Goal: Task Accomplishment & Management: Manage account settings

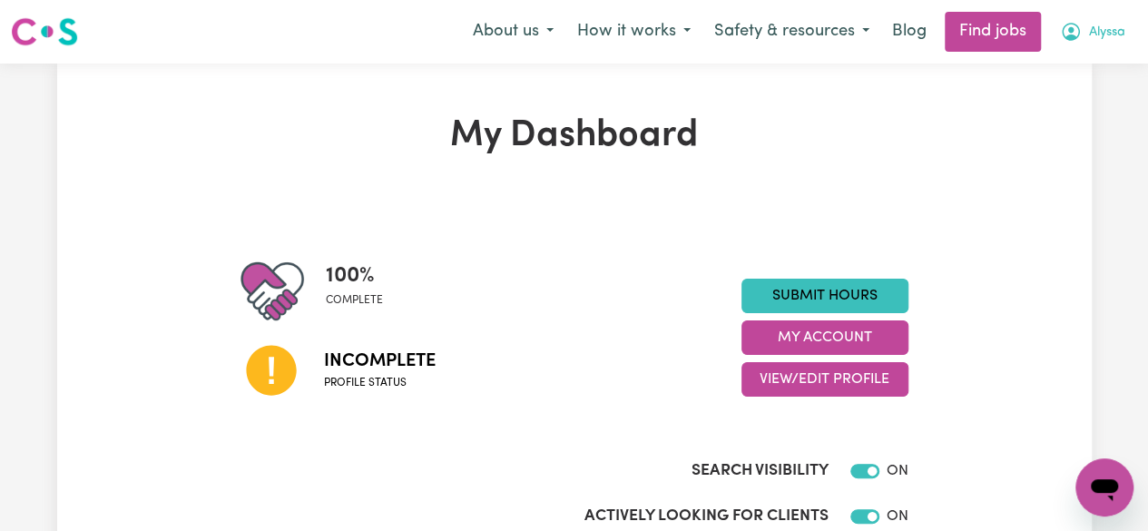
click at [1076, 28] on icon "My Account" at bounding box center [1071, 32] width 22 height 22
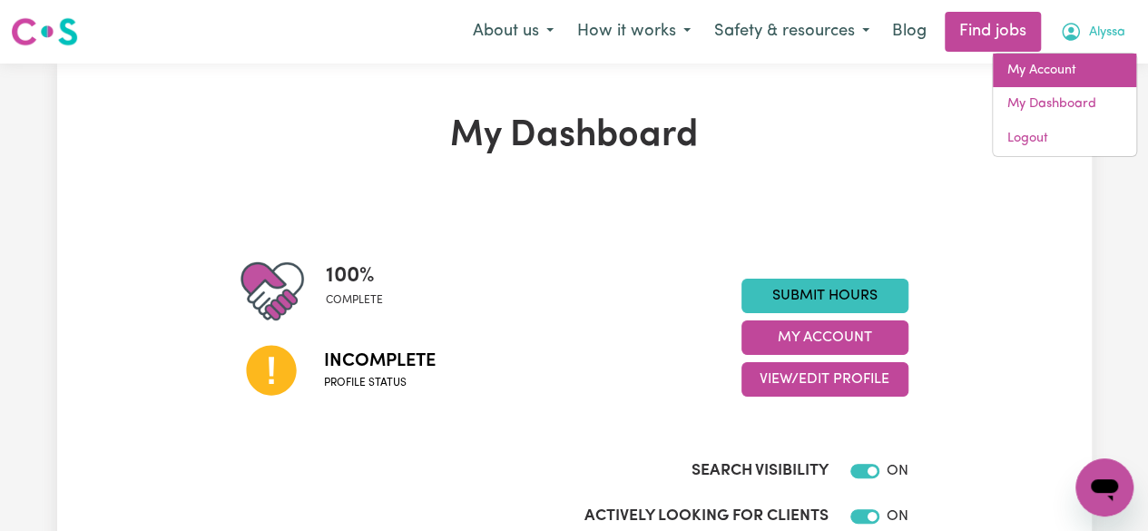
click at [1060, 83] on link "My Account" at bounding box center [1064, 71] width 143 height 34
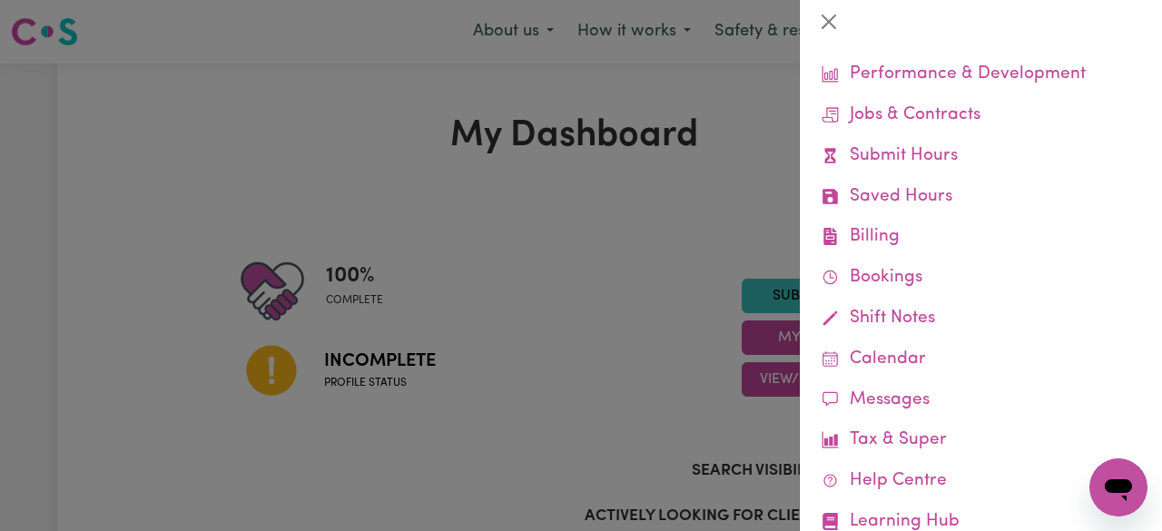
scroll to position [177, 0]
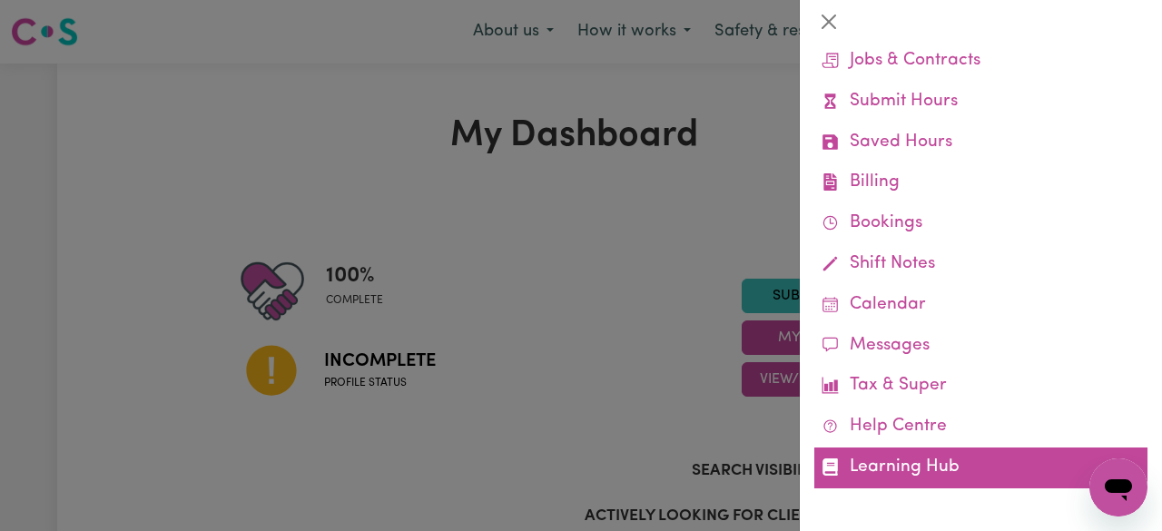
click at [947, 471] on link "Learning Hub" at bounding box center [980, 467] width 333 height 41
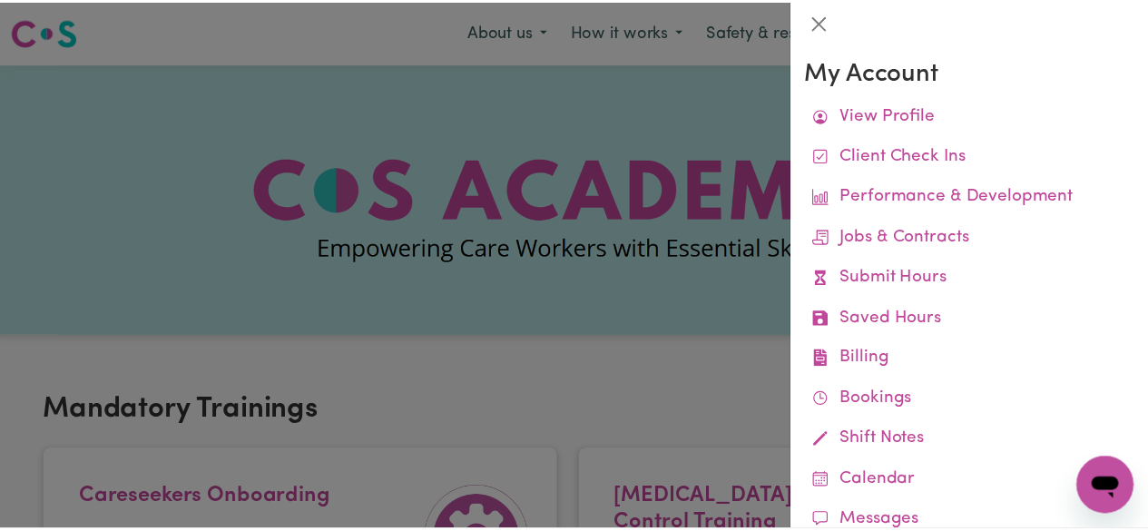
scroll to position [177, 0]
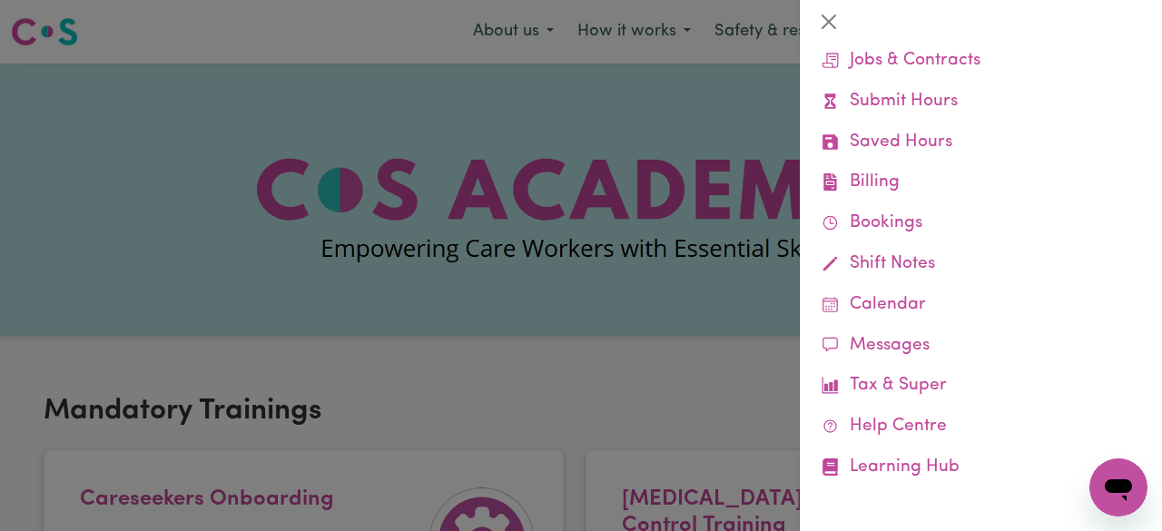
click at [602, 404] on div at bounding box center [581, 265] width 1162 height 531
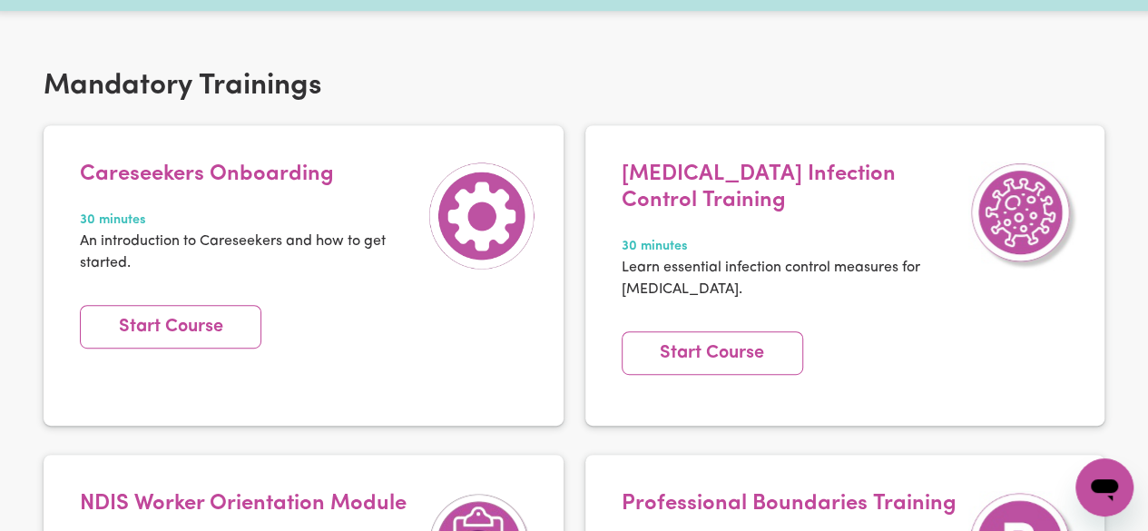
scroll to position [374, 0]
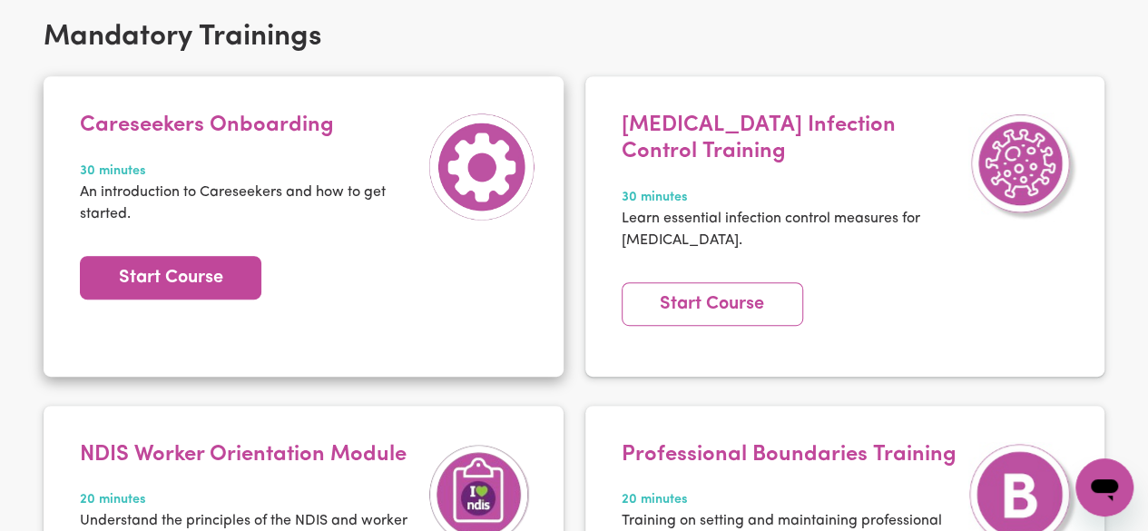
click at [176, 284] on link "Start Course" at bounding box center [170, 278] width 181 height 44
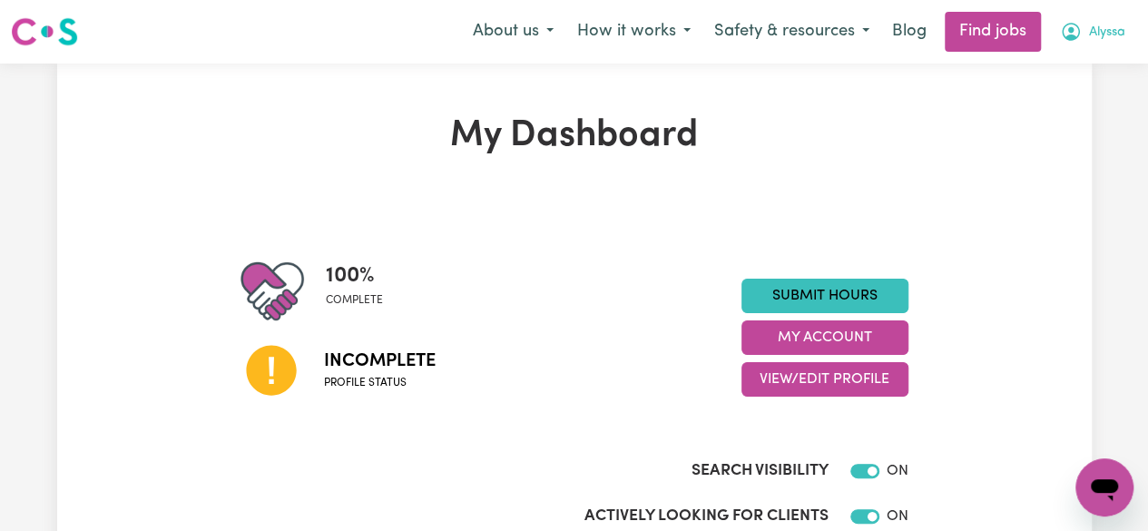
click at [1107, 42] on span "Alyssa" at bounding box center [1107, 33] width 36 height 20
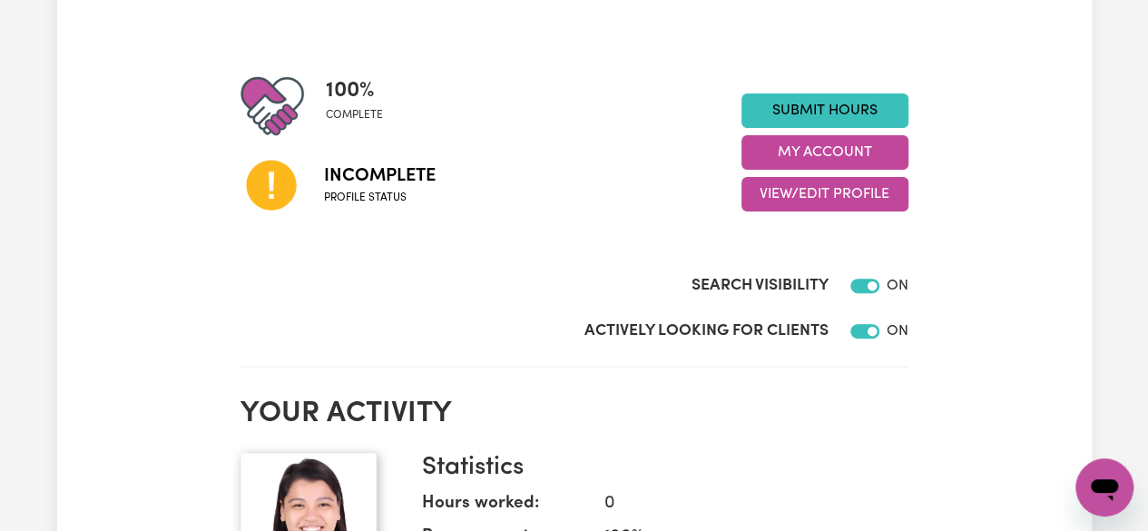
scroll to position [165, 0]
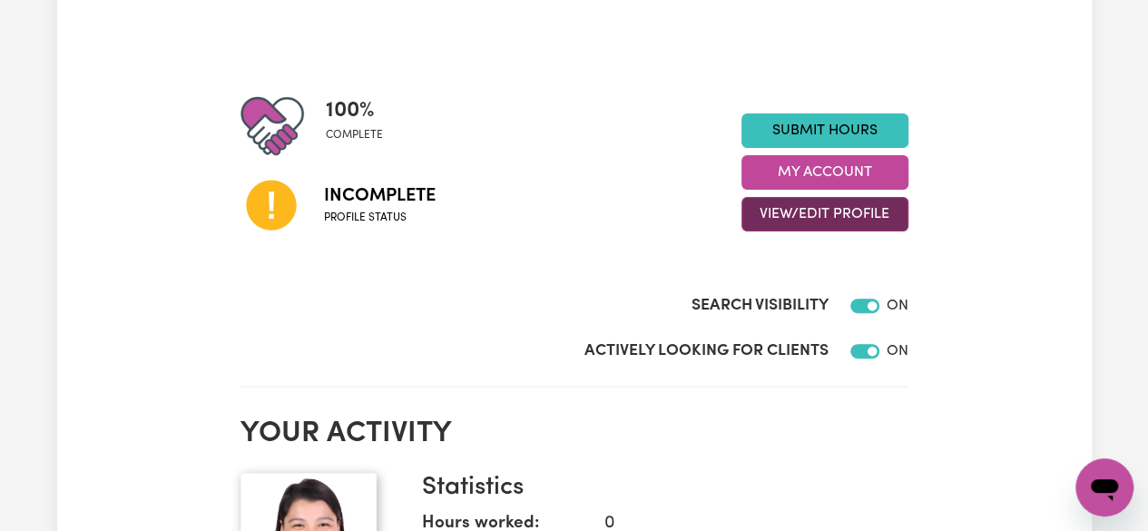
click at [893, 221] on button "View/Edit Profile" at bounding box center [824, 214] width 167 height 34
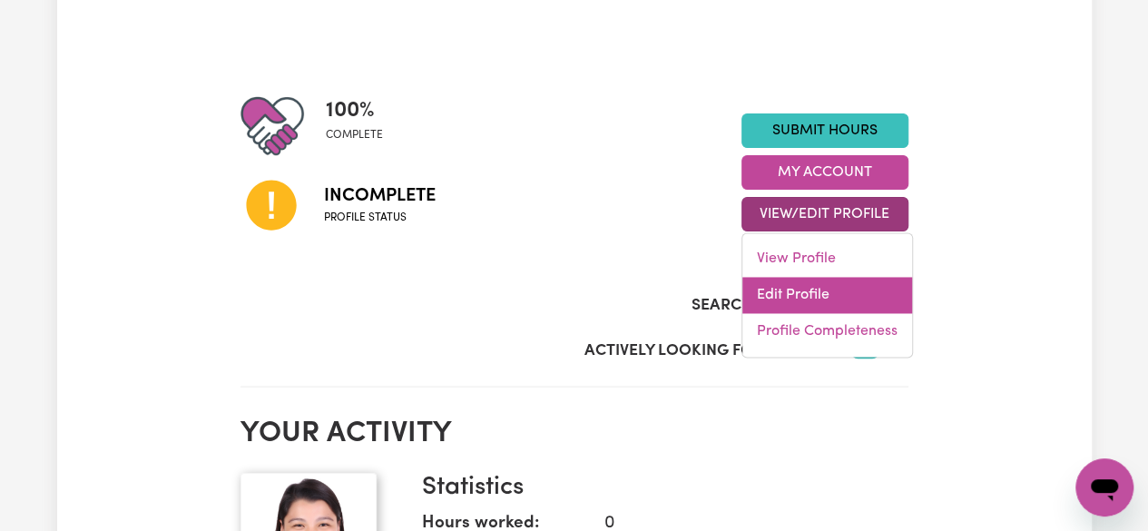
click at [793, 291] on link "Edit Profile" at bounding box center [827, 295] width 170 height 36
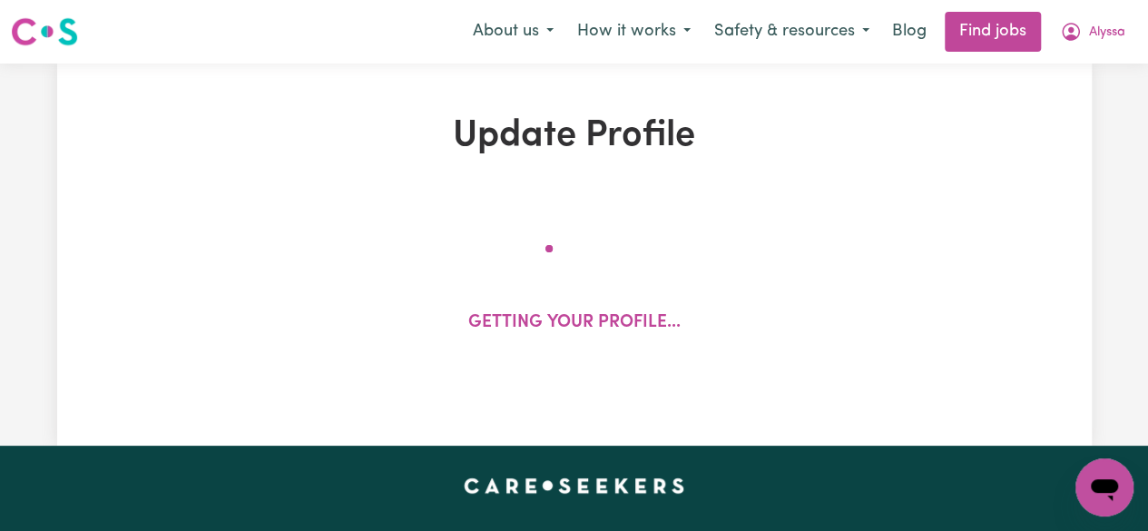
select select "female"
select select "Student Visa"
select select "Studying a healthcare related degree or qualification"
select select "40"
select select "55"
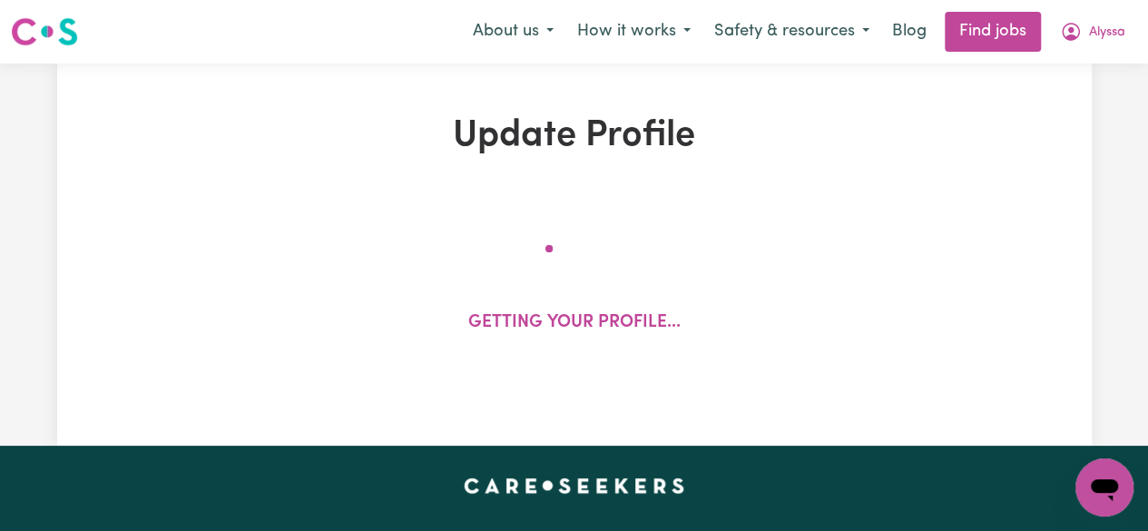
select select "65"
select select "80"
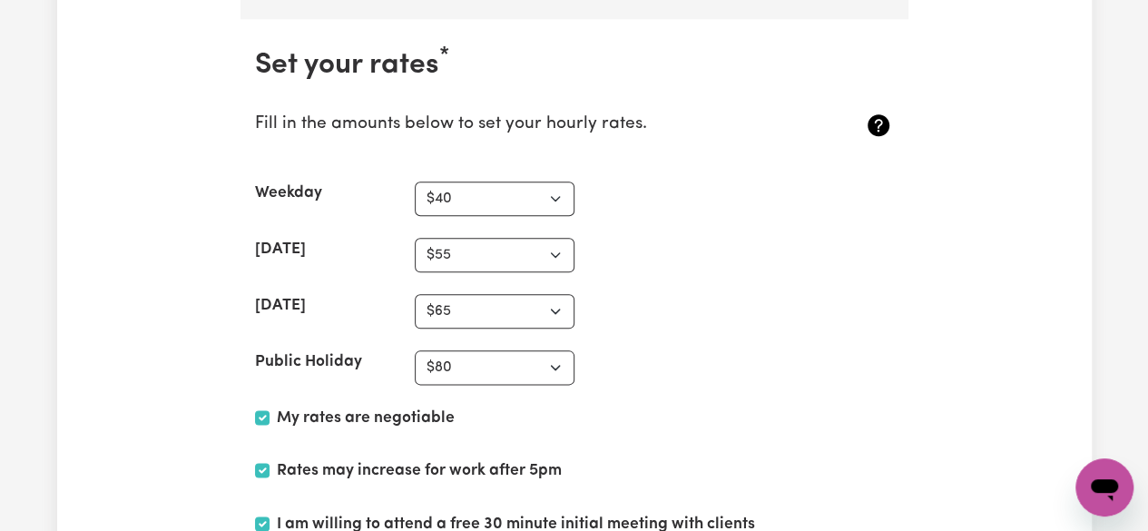
scroll to position [4376, 0]
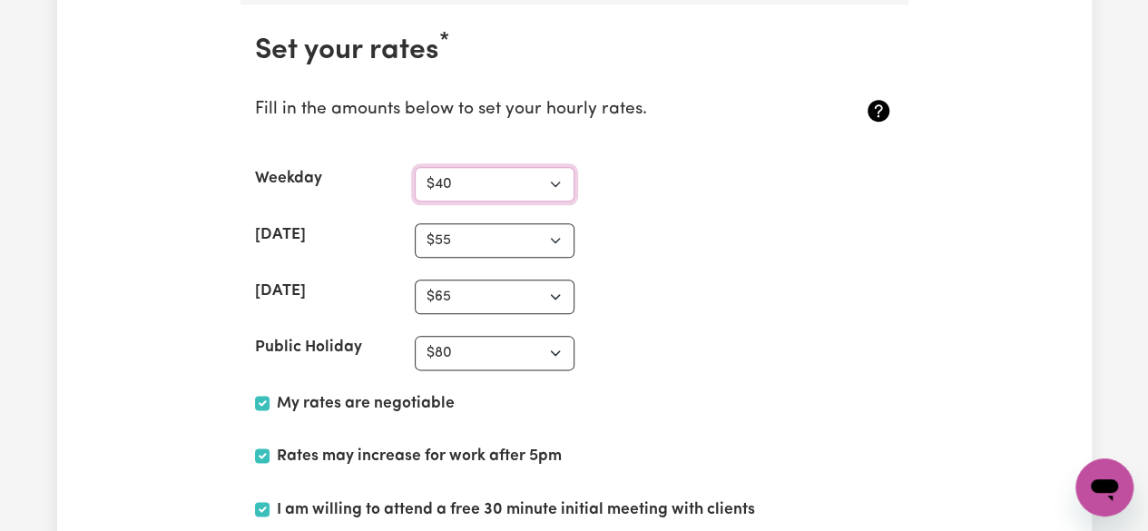
click at [554, 172] on select "N/A $37 $38 $39 $40 $41 $42 $43 $44 $45 $46 $47 $48 $49 $50 $51 $52 $53 $54 $55…" at bounding box center [495, 184] width 160 height 34
select select "50"
click at [415, 167] on select "N/A $37 $38 $39 $40 $41 $42 $43 $44 $45 $46 $47 $48 $49 $50 $51 $52 $53 $54 $55…" at bounding box center [495, 184] width 160 height 34
click at [543, 226] on select "N/A $37 $38 $39 $40 $41 $42 $43 $44 $45 $46 $47 $48 $49 $50 $51 $52 $53 $54 $55…" at bounding box center [495, 240] width 160 height 34
select select "70"
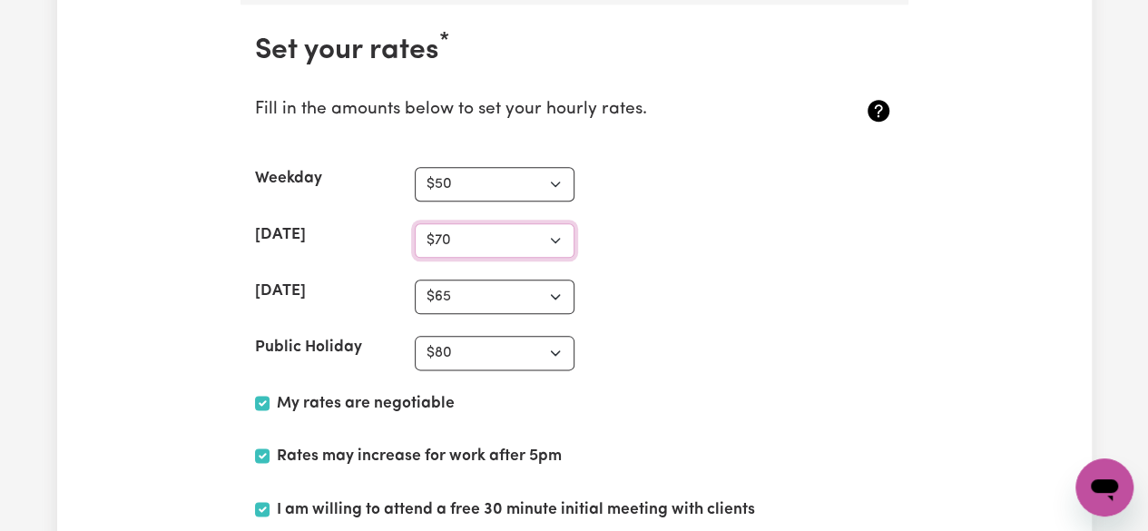
click at [415, 223] on select "N/A $37 $38 $39 $40 $41 $42 $43 $44 $45 $46 $47 $48 $49 $50 $51 $52 $53 $54 $55…" at bounding box center [495, 240] width 160 height 34
click at [549, 280] on select "N/A $37 $38 $39 $40 $41 $42 $43 $44 $45 $46 $47 $48 $49 $50 $51 $52 $53 $54 $55…" at bounding box center [495, 297] width 160 height 34
select select "85"
click at [415, 280] on select "N/A $37 $38 $39 $40 $41 $42 $43 $44 $45 $46 $47 $48 $49 $50 $51 $52 $53 $54 $55…" at bounding box center [495, 297] width 160 height 34
click at [514, 223] on select "N/A $37 $38 $39 $40 $41 $42 $43 $44 $45 $46 $47 $48 $49 $50 $51 $52 $53 $54 $55…" at bounding box center [495, 240] width 160 height 34
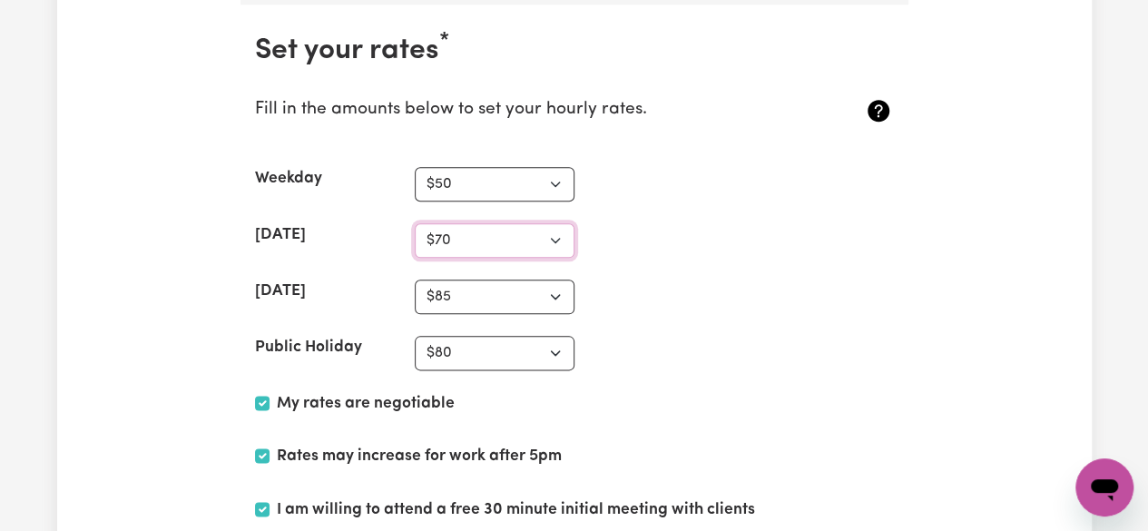
select select "65"
click at [415, 223] on select "N/A $37 $38 $39 $40 $41 $42 $43 $44 $45 $46 $47 $48 $49 $50 $51 $52 $53 $54 $55…" at bounding box center [495, 240] width 160 height 34
click at [517, 344] on select "N/A $37 $38 $39 $40 $41 $42 $43 $44 $45 $46 $47 $48 $49 $50 $51 $52 $53 $54 $55…" at bounding box center [495, 353] width 160 height 34
select select "90"
click at [415, 336] on select "N/A $37 $38 $39 $40 $41 $42 $43 $44 $45 $46 $47 $48 $49 $50 $51 $52 $53 $54 $55…" at bounding box center [495, 353] width 160 height 34
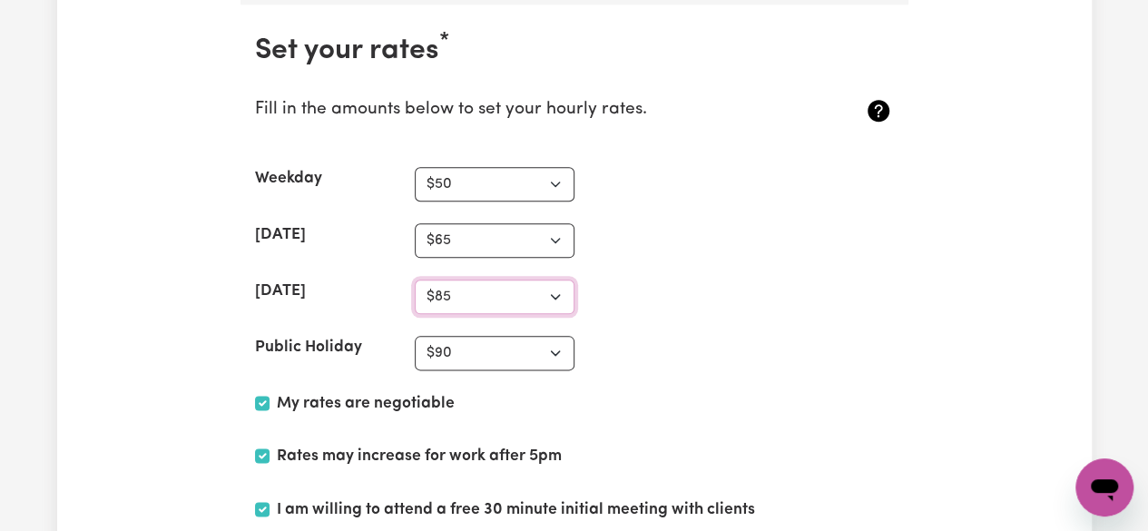
click at [486, 282] on select "N/A $37 $38 $39 $40 $41 $42 $43 $44 $45 $46 $47 $48 $49 $50 $51 $52 $53 $54 $55…" at bounding box center [495, 297] width 160 height 34
select select "80"
click at [415, 280] on select "N/A $37 $38 $39 $40 $41 $42 $43 $44 $45 $46 $47 $48 $49 $50 $51 $52 $53 $54 $55…" at bounding box center [495, 297] width 160 height 34
click at [631, 243] on section "Set your rates * Fill in the amounts below to set your hourly rates. Weekday N/…" at bounding box center [574, 324] width 668 height 638
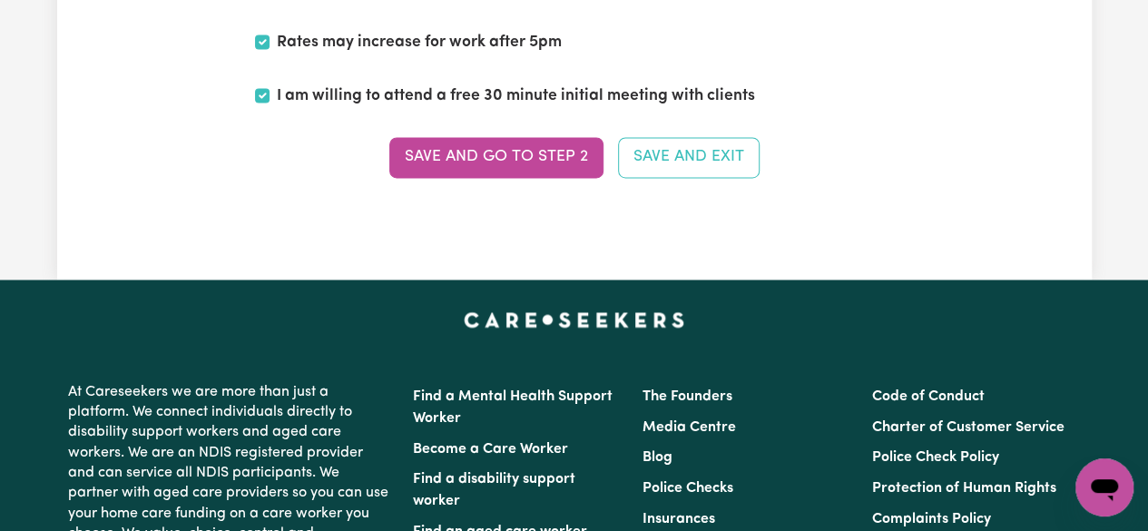
scroll to position [4797, 0]
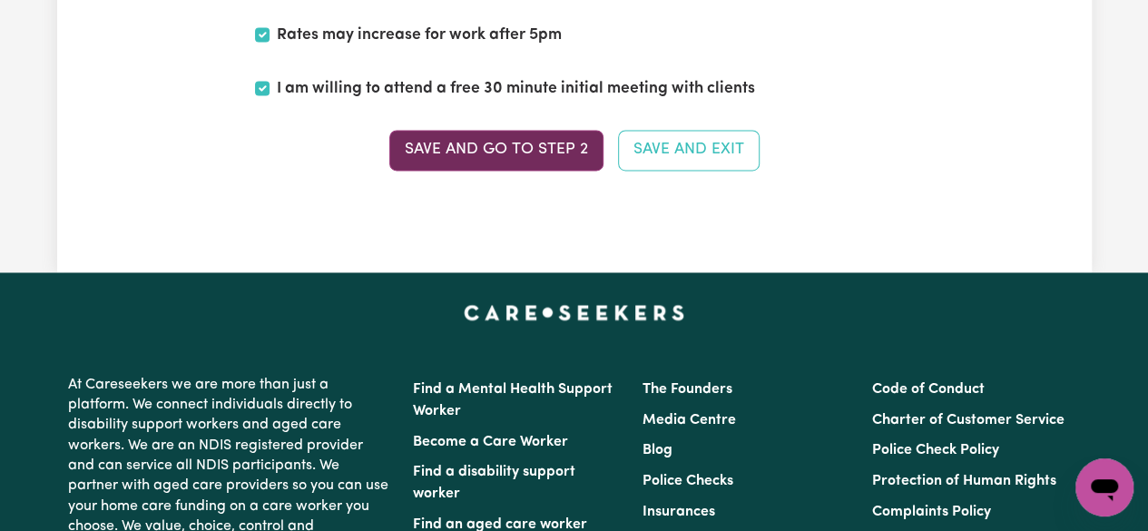
click at [565, 130] on button "Save and go to Step 2" at bounding box center [496, 150] width 214 height 40
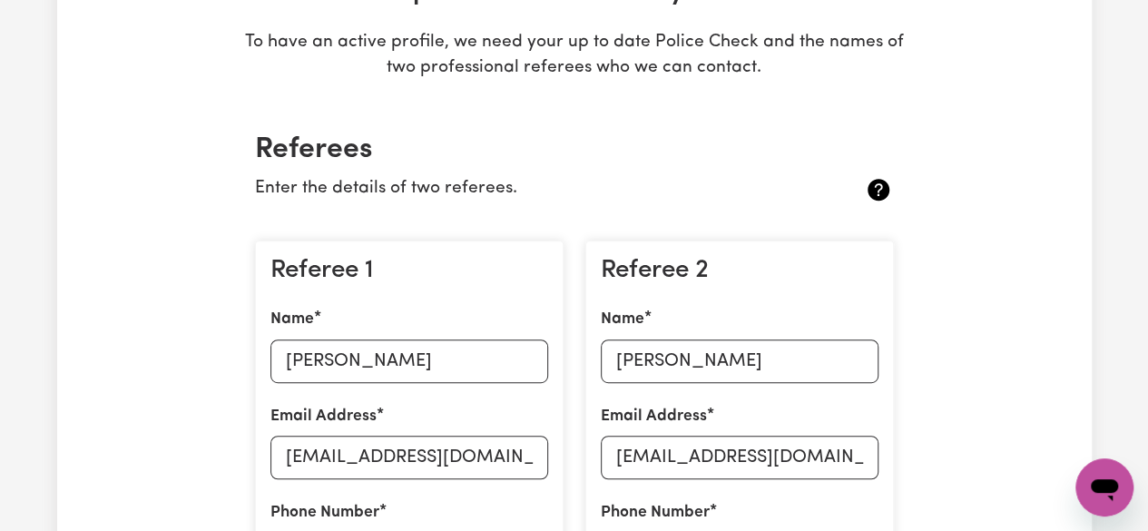
scroll to position [0, 0]
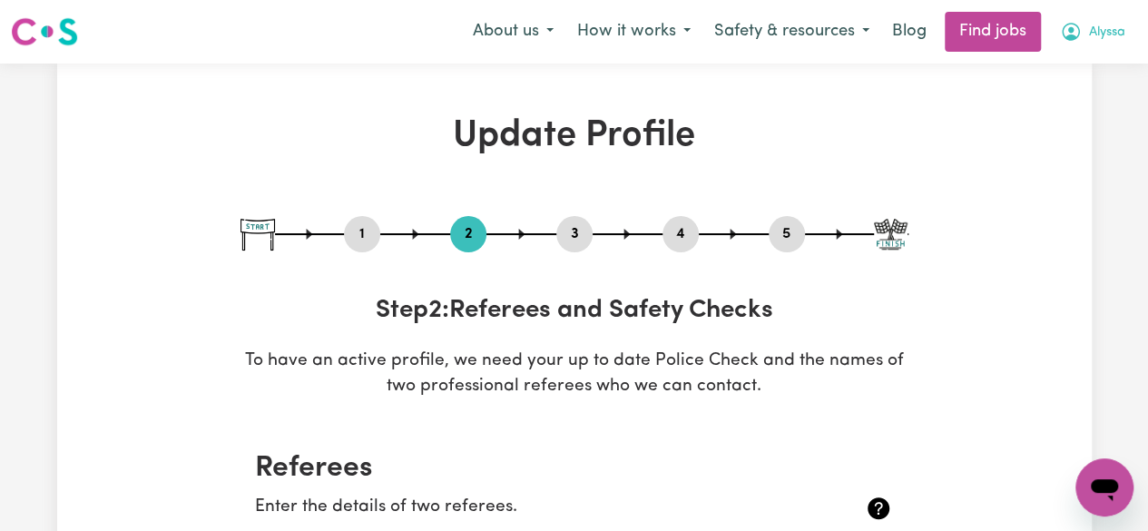
click at [1104, 34] on span "Alyssa" at bounding box center [1107, 33] width 36 height 20
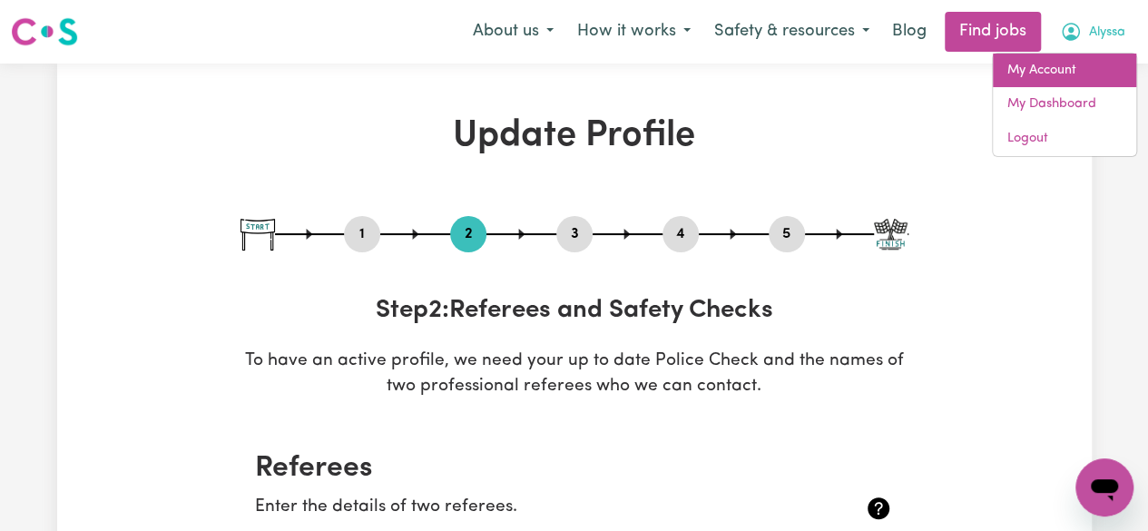
click at [1053, 69] on link "My Account" at bounding box center [1064, 71] width 143 height 34
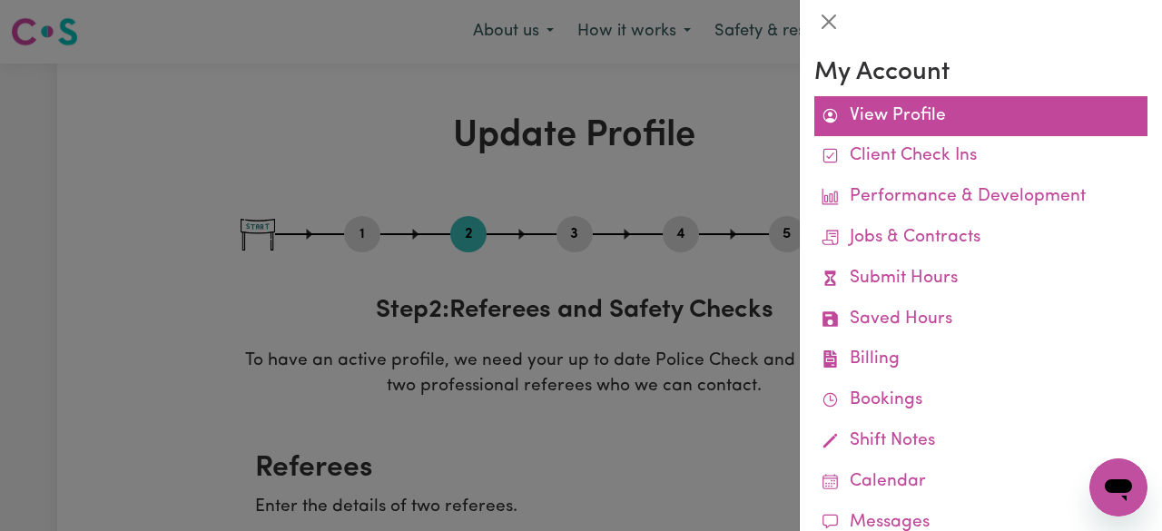
click at [933, 110] on link "View Profile" at bounding box center [980, 116] width 333 height 41
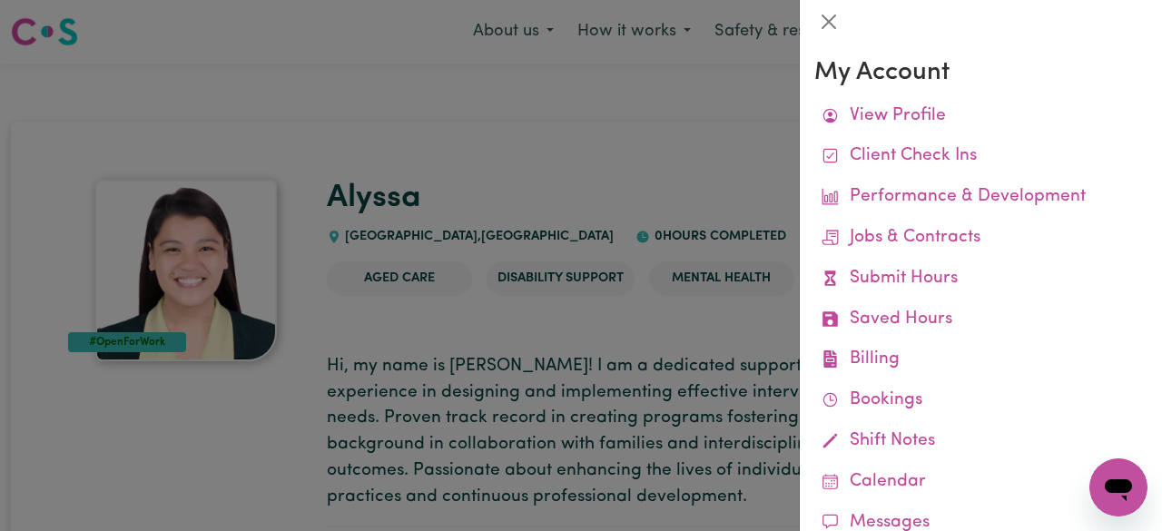
click at [666, 142] on div at bounding box center [581, 265] width 1162 height 531
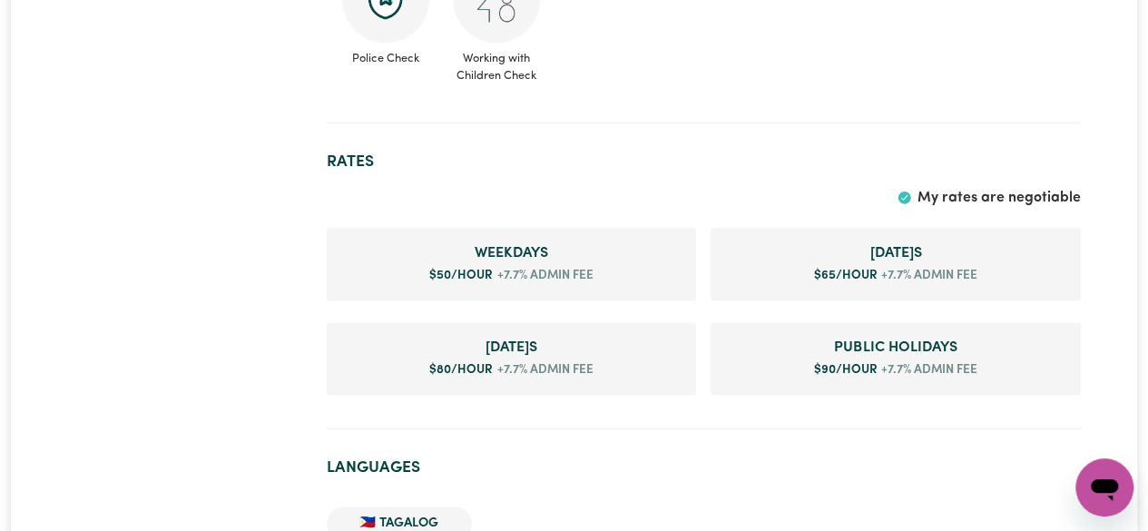
scroll to position [1054, 0]
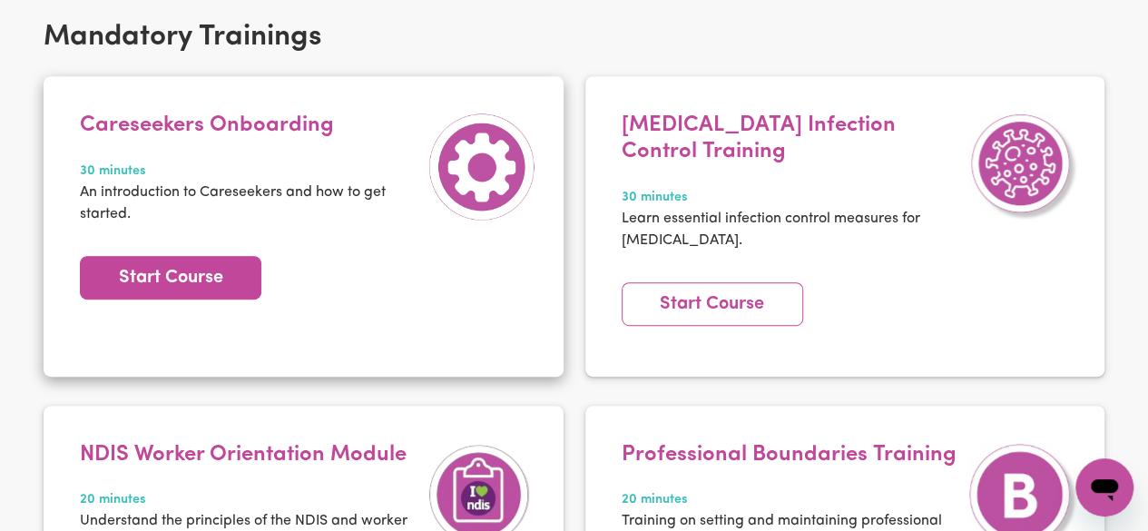
click at [219, 280] on link "Start Course" at bounding box center [170, 278] width 181 height 44
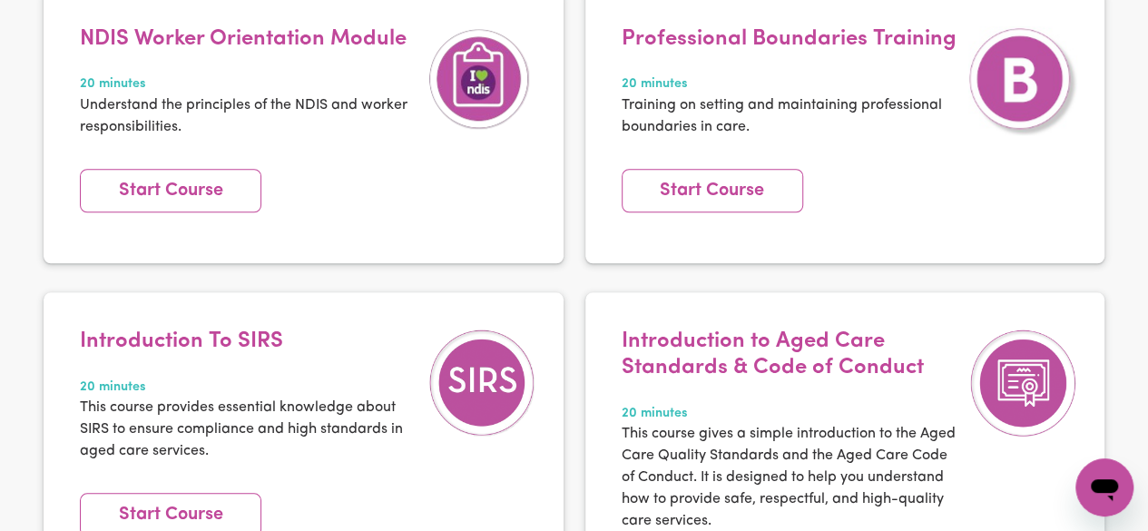
scroll to position [796, 0]
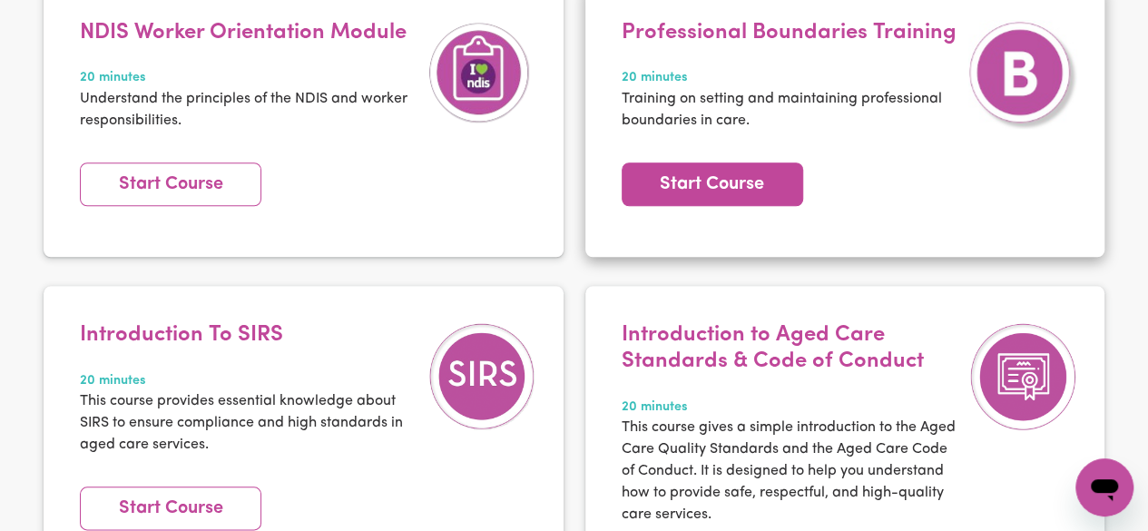
click at [734, 188] on link "Start Course" at bounding box center [712, 184] width 181 height 44
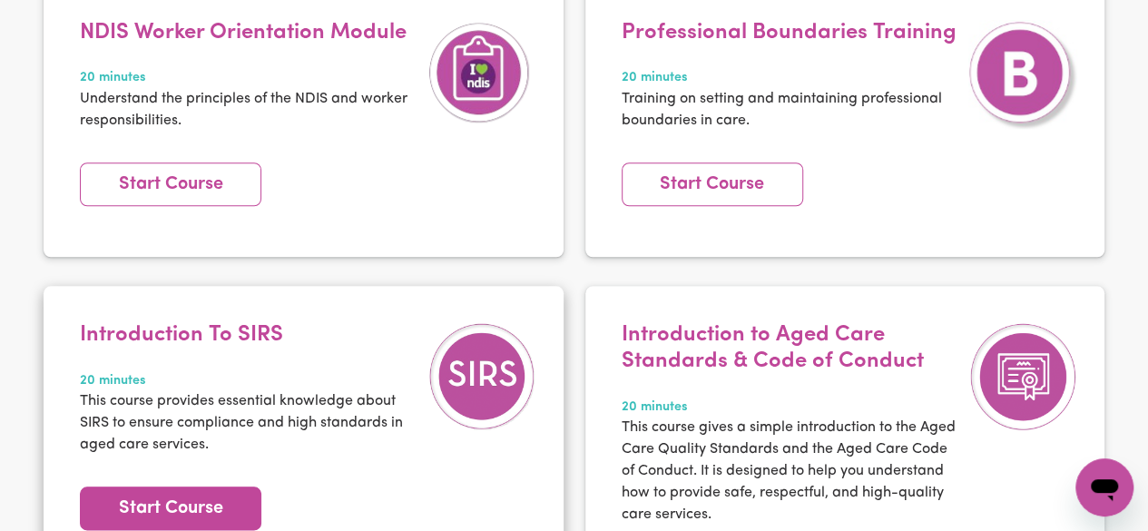
click at [178, 497] on link "Start Course" at bounding box center [170, 508] width 181 height 44
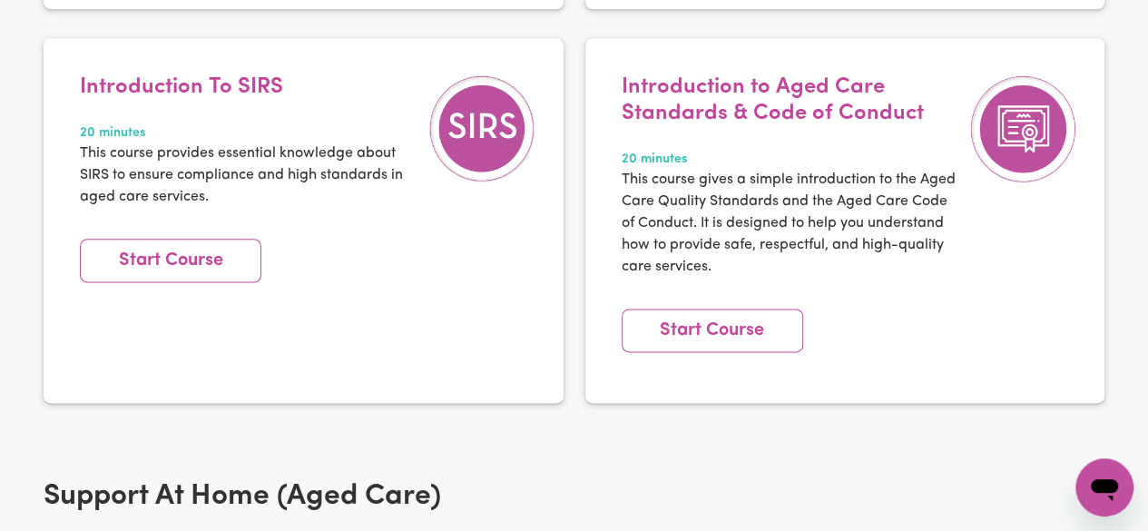
scroll to position [1051, 0]
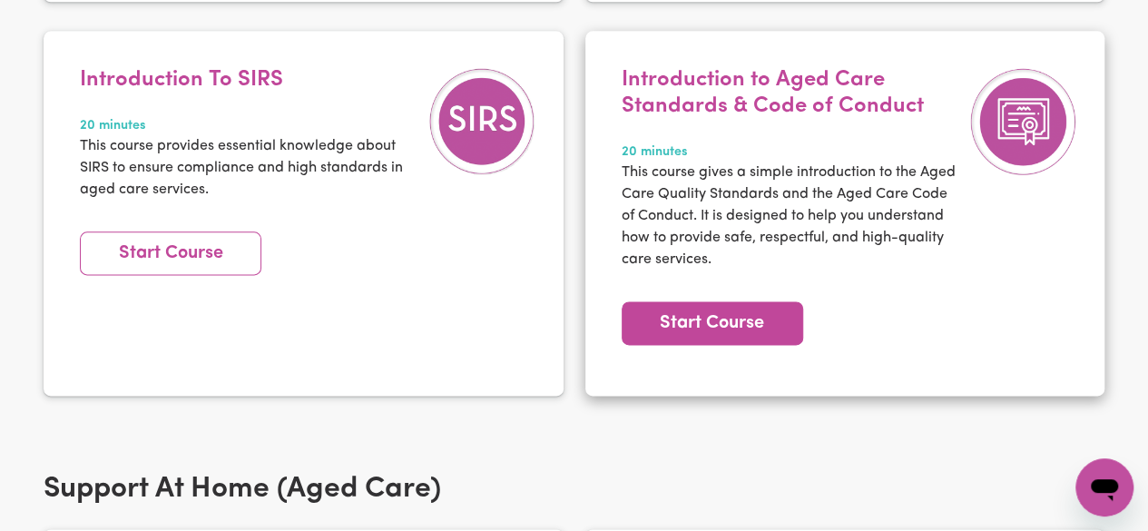
click at [748, 319] on link "Start Course" at bounding box center [712, 323] width 181 height 44
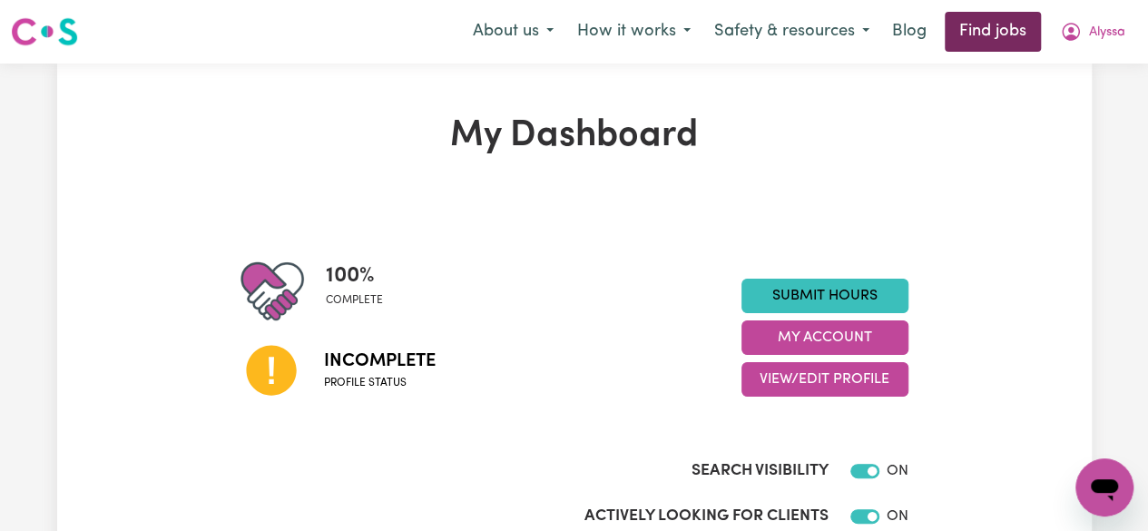
click at [976, 25] on link "Find jobs" at bounding box center [993, 32] width 96 height 40
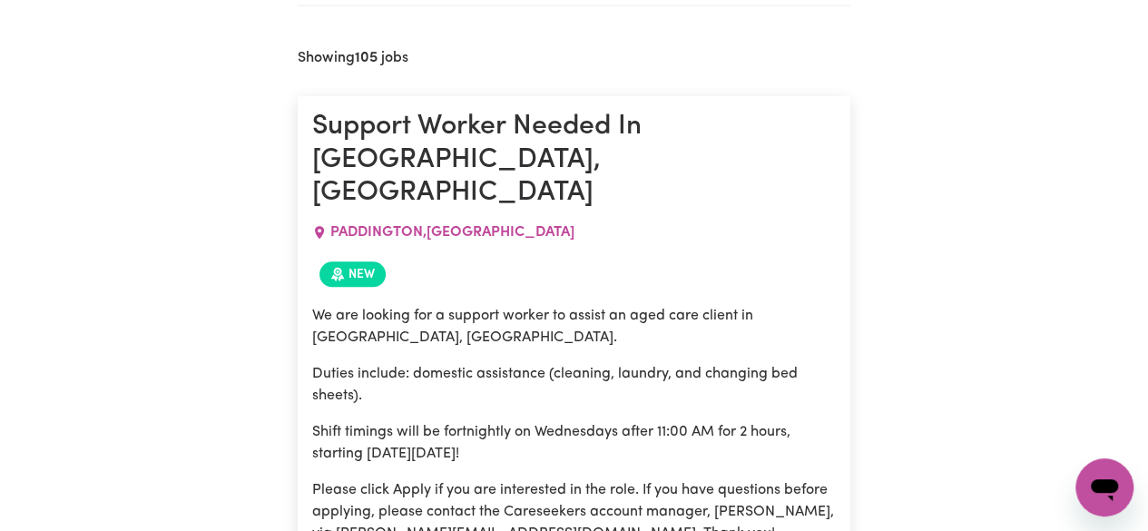
scroll to position [554, 0]
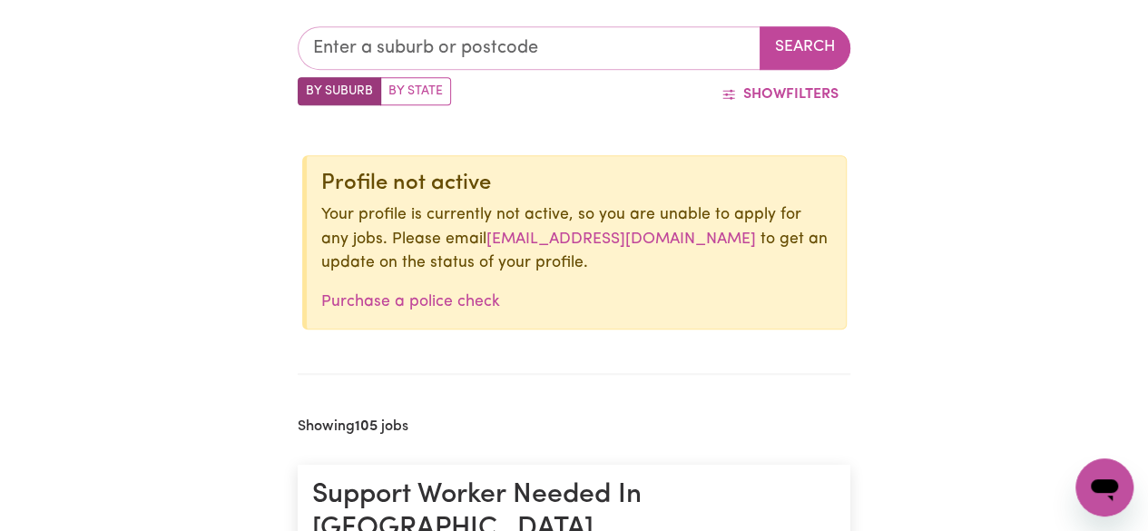
click at [638, 53] on input "text" at bounding box center [529, 48] width 463 height 44
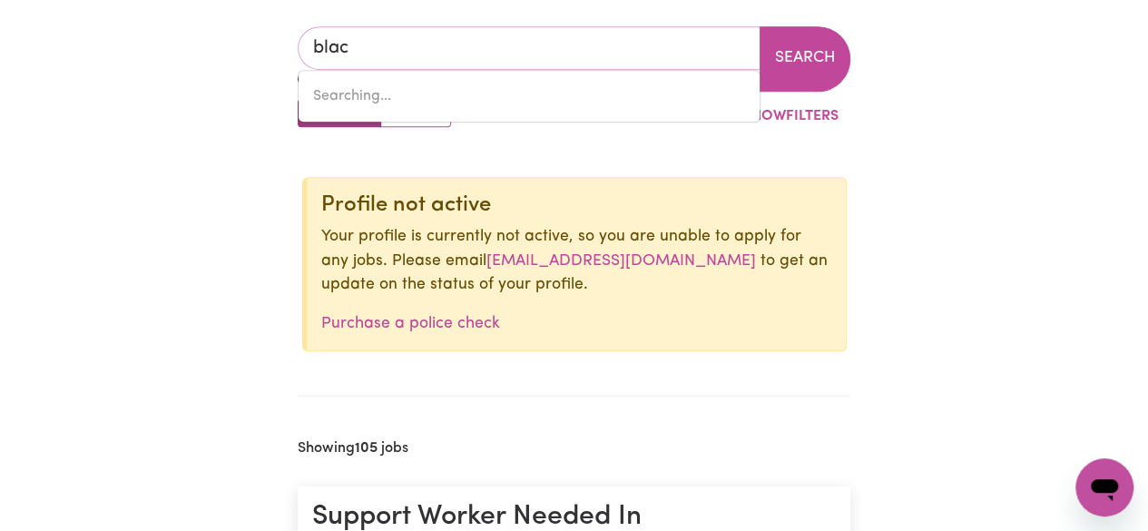
type input "black"
type input "[GEOGRAPHIC_DATA], [GEOGRAPHIC_DATA], 2439"
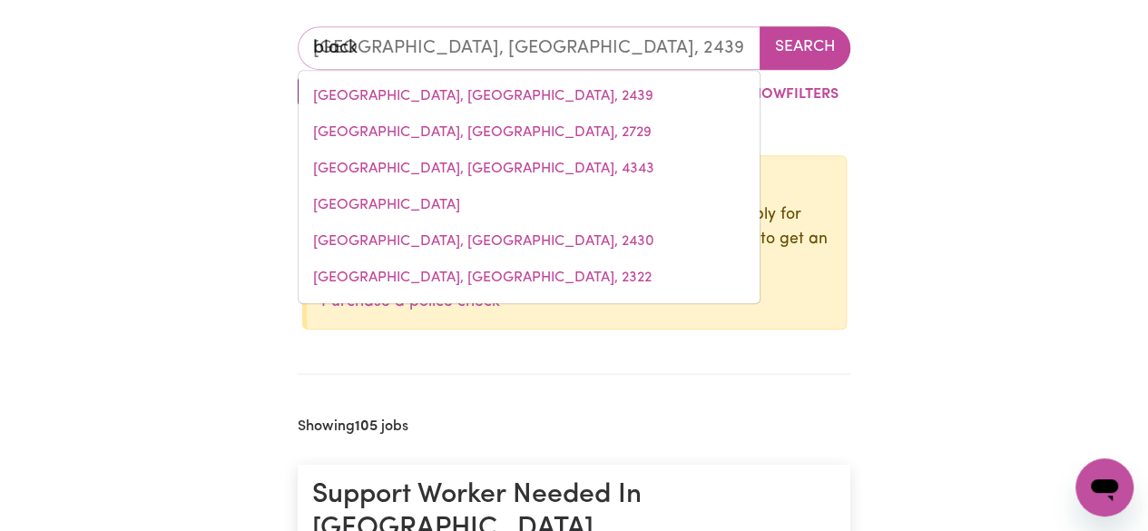
type input "blackt"
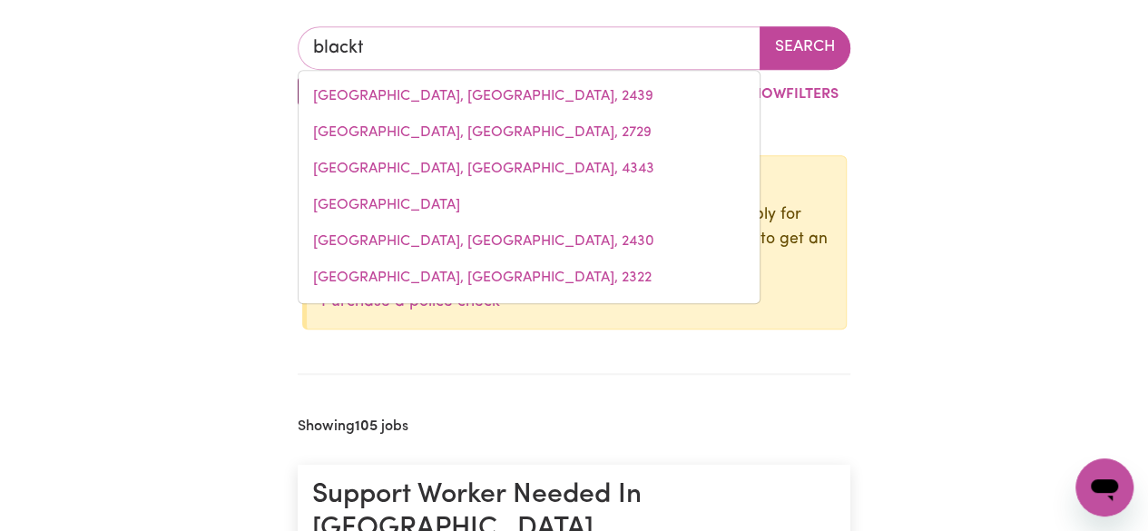
click at [641, 52] on input "blackt" at bounding box center [529, 48] width 463 height 44
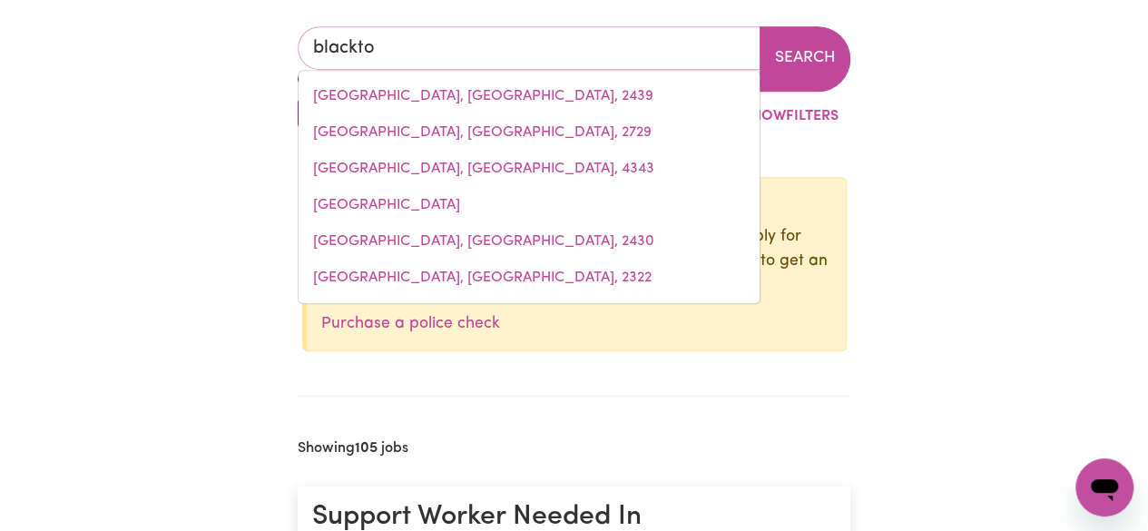
type input "blacktow"
type input "blacktowN, [GEOGRAPHIC_DATA], 2148"
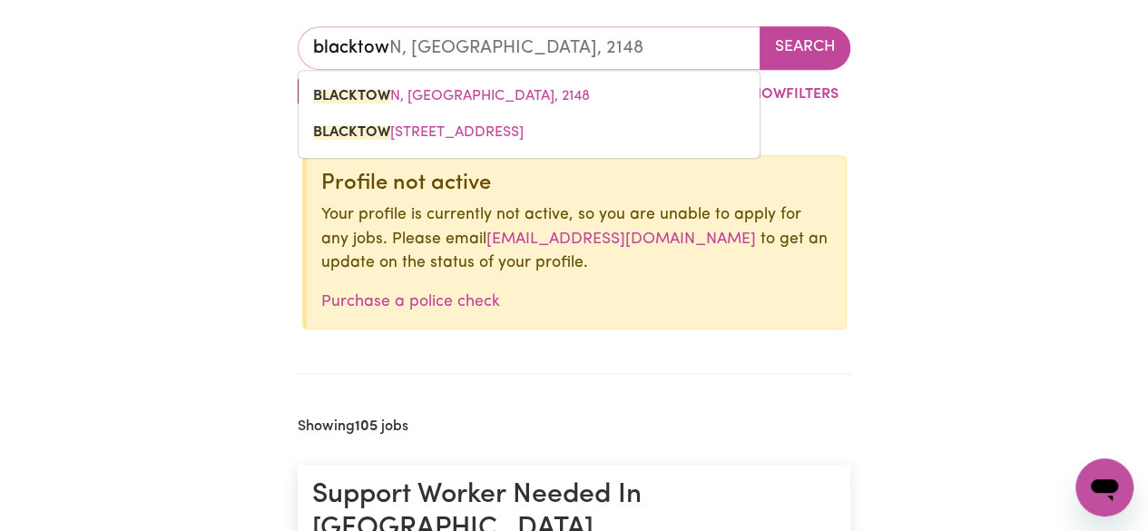
type input "[GEOGRAPHIC_DATA]"
type input "[GEOGRAPHIC_DATA], [GEOGRAPHIC_DATA], 2148"
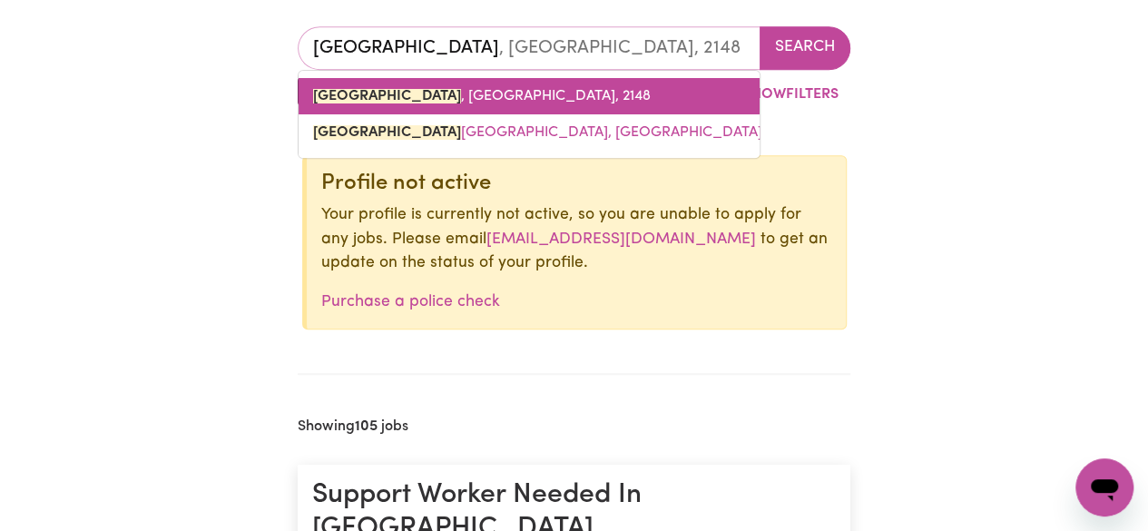
click at [630, 85] on link "[GEOGRAPHIC_DATA] , [GEOGRAPHIC_DATA], 2148" at bounding box center [529, 96] width 461 height 36
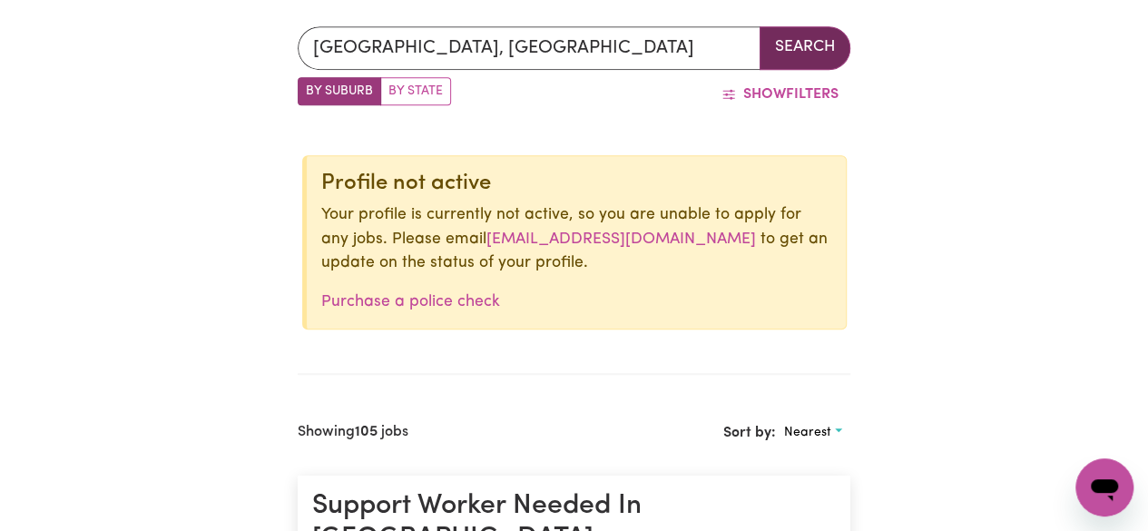
click at [777, 54] on button "Search" at bounding box center [805, 48] width 91 height 44
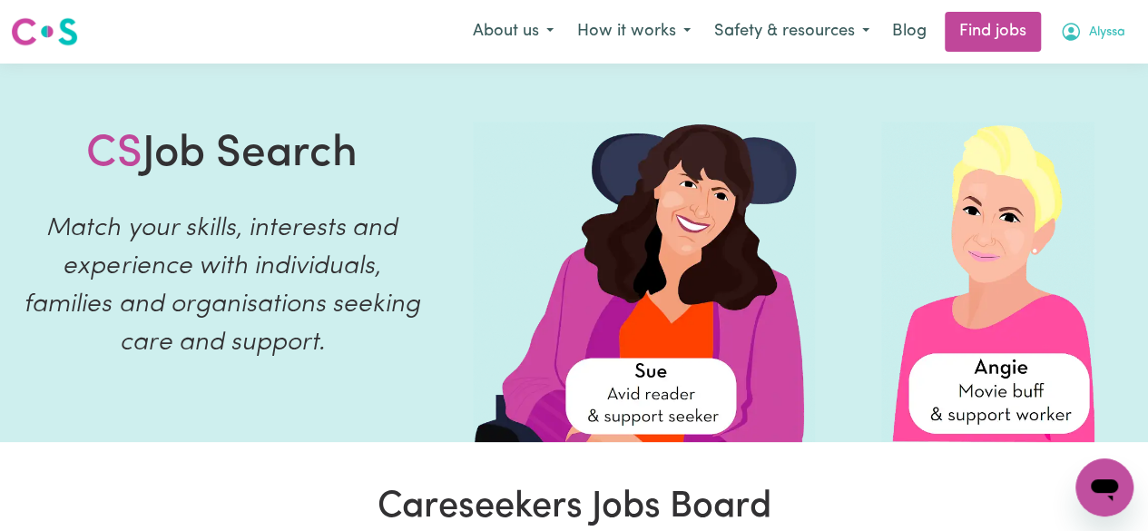
click at [1107, 25] on span "Alyssa" at bounding box center [1107, 33] width 36 height 20
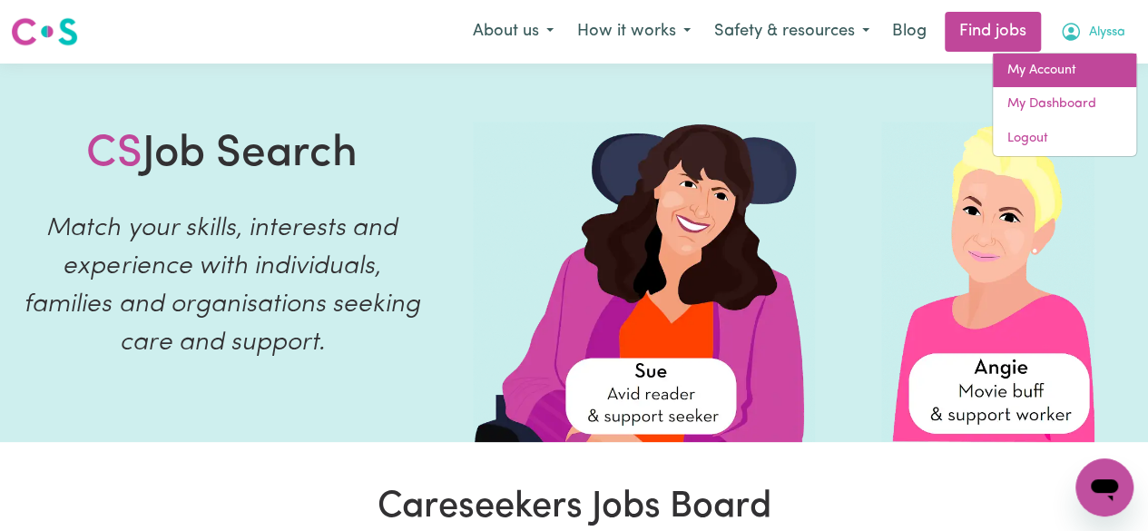
click at [1078, 72] on link "My Account" at bounding box center [1064, 71] width 143 height 34
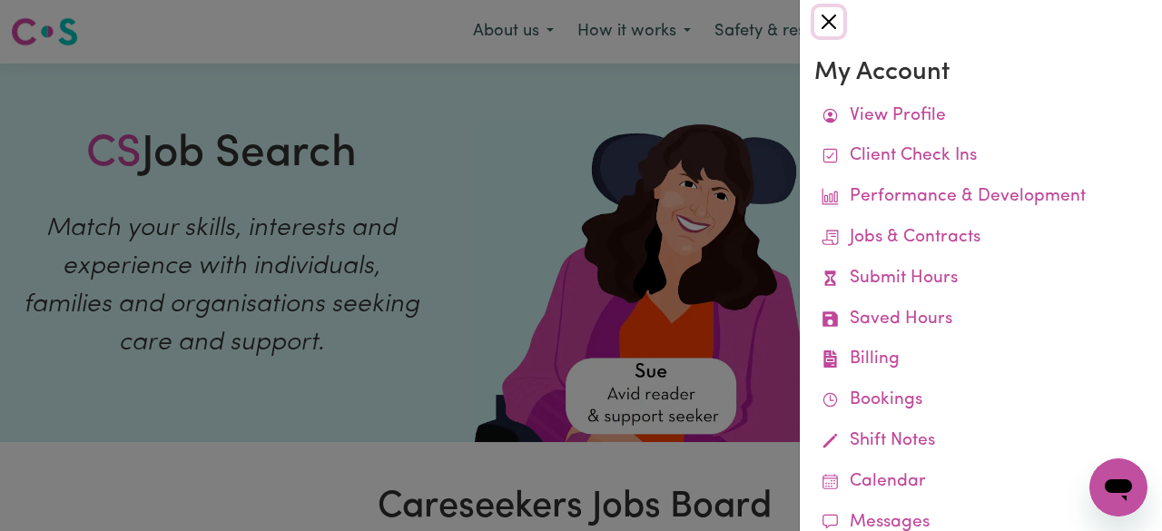
click at [839, 25] on button "Close" at bounding box center [828, 21] width 29 height 29
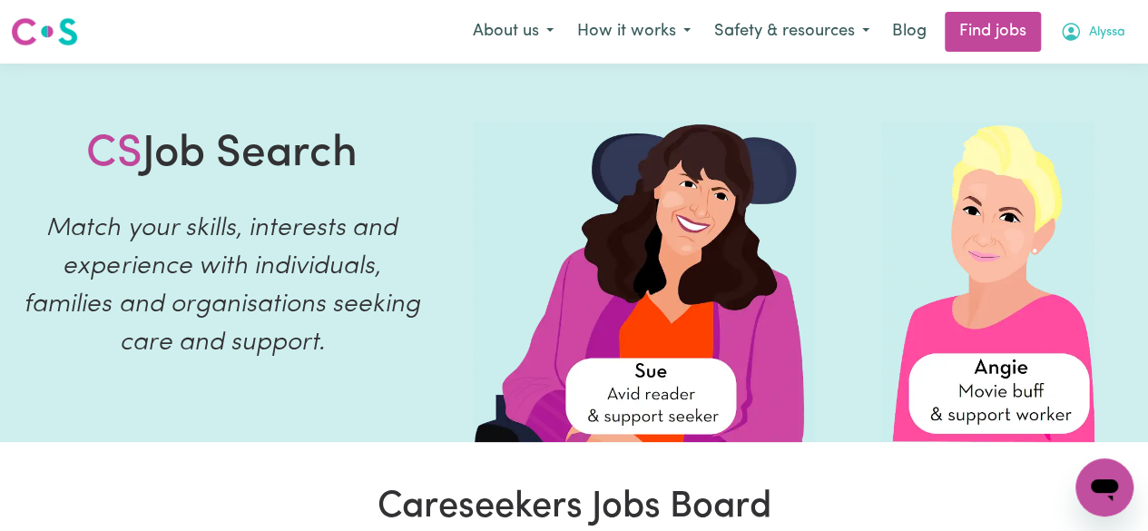
click at [1092, 20] on button "Alyssa" at bounding box center [1092, 32] width 89 height 38
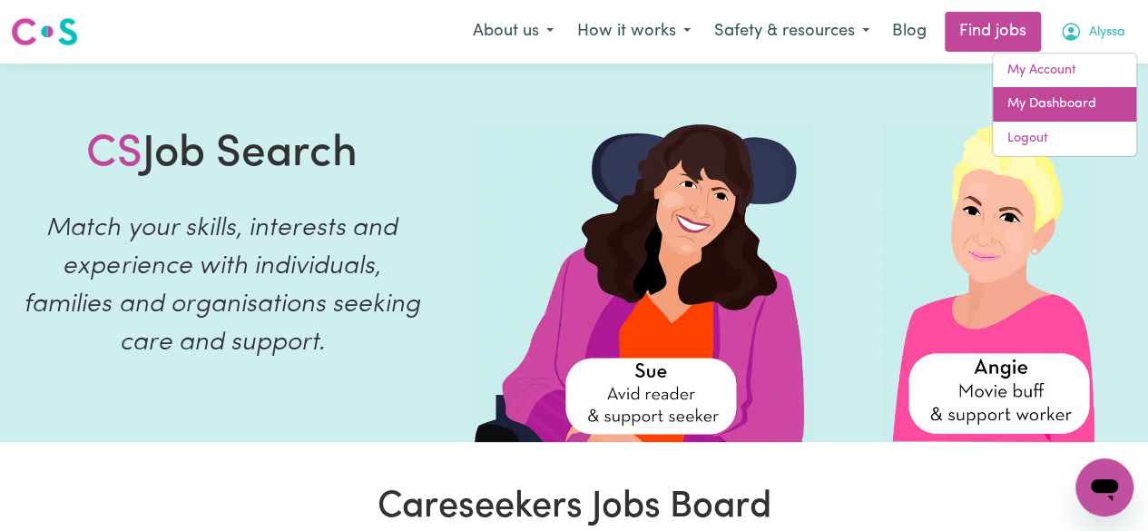
click at [1065, 108] on link "My Dashboard" at bounding box center [1064, 104] width 143 height 34
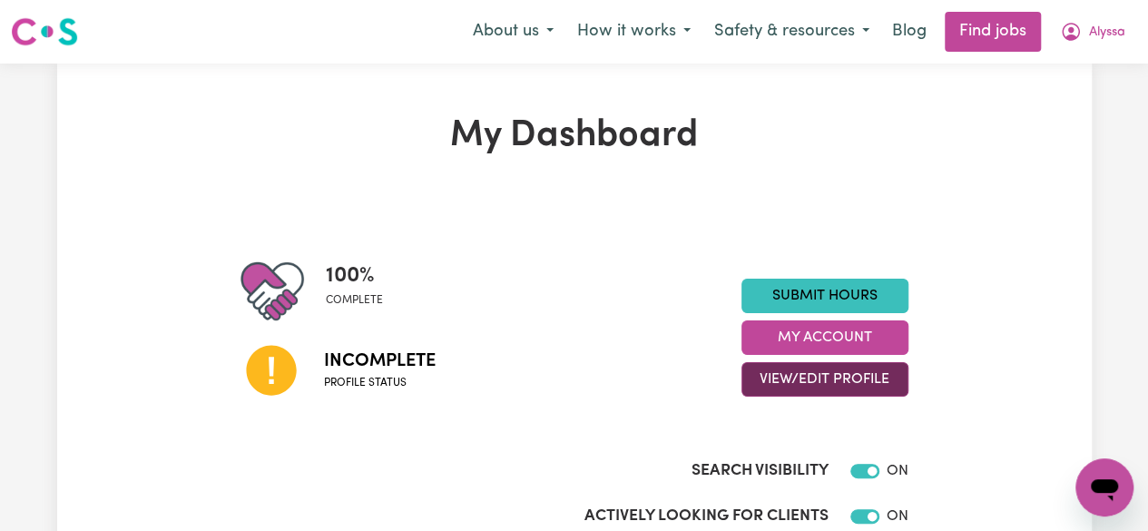
click at [859, 387] on button "View/Edit Profile" at bounding box center [824, 379] width 167 height 34
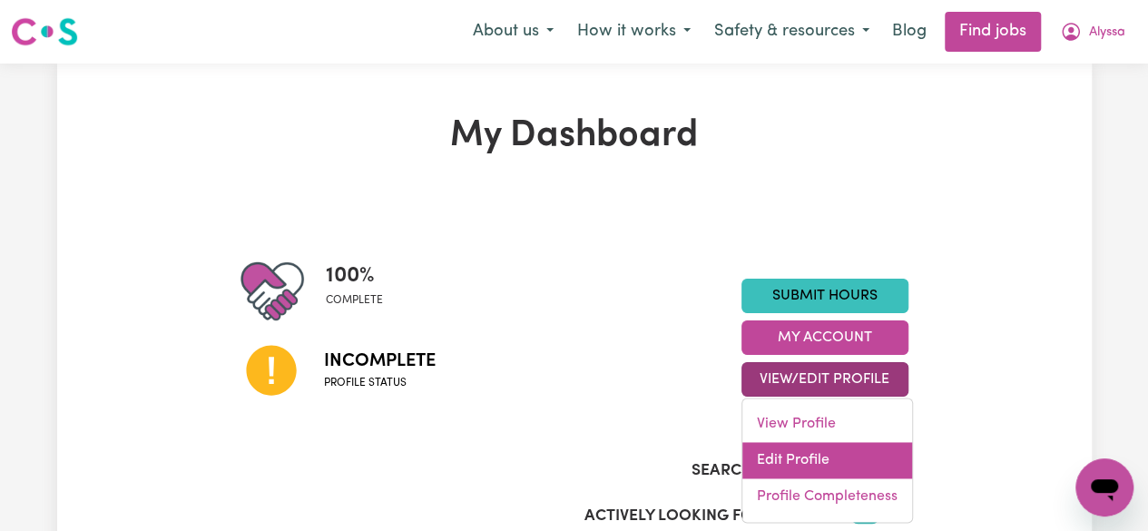
click at [845, 461] on link "Edit Profile" at bounding box center [827, 460] width 170 height 36
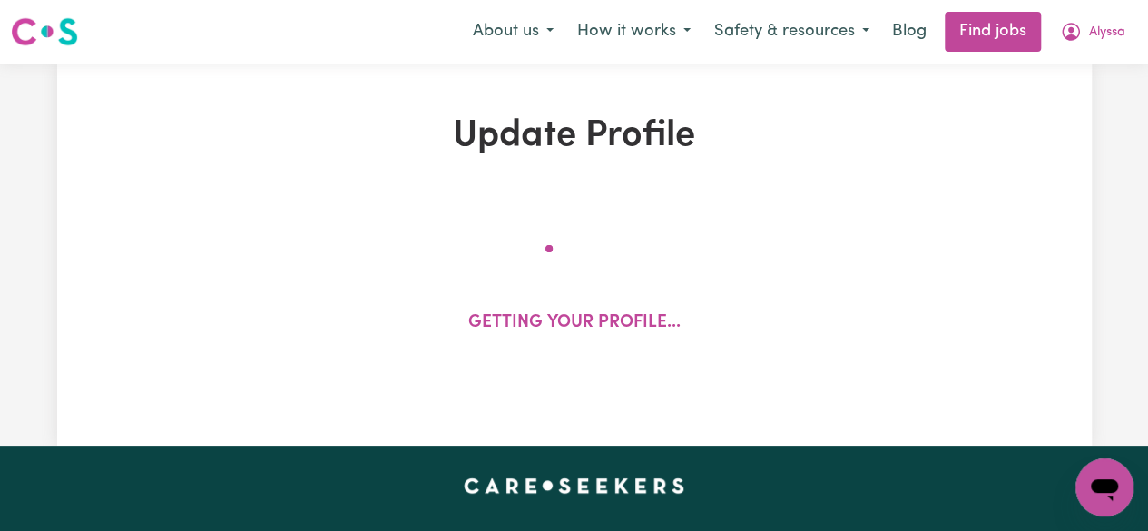
select select "[DEMOGRAPHIC_DATA]"
select select "Student Visa"
select select "Studying a healthcare related degree or qualification"
select select "50"
select select "65"
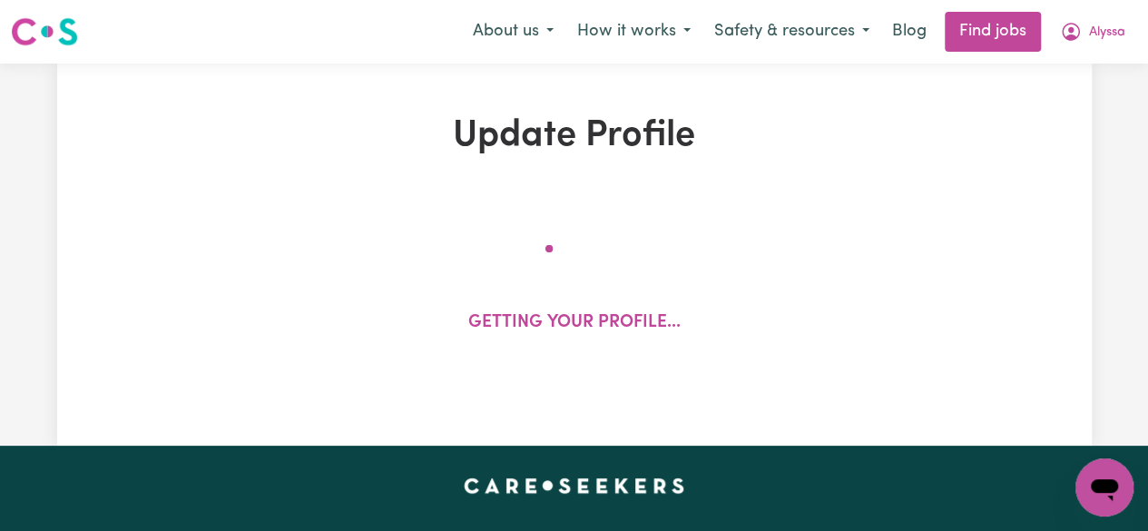
select select "80"
select select "90"
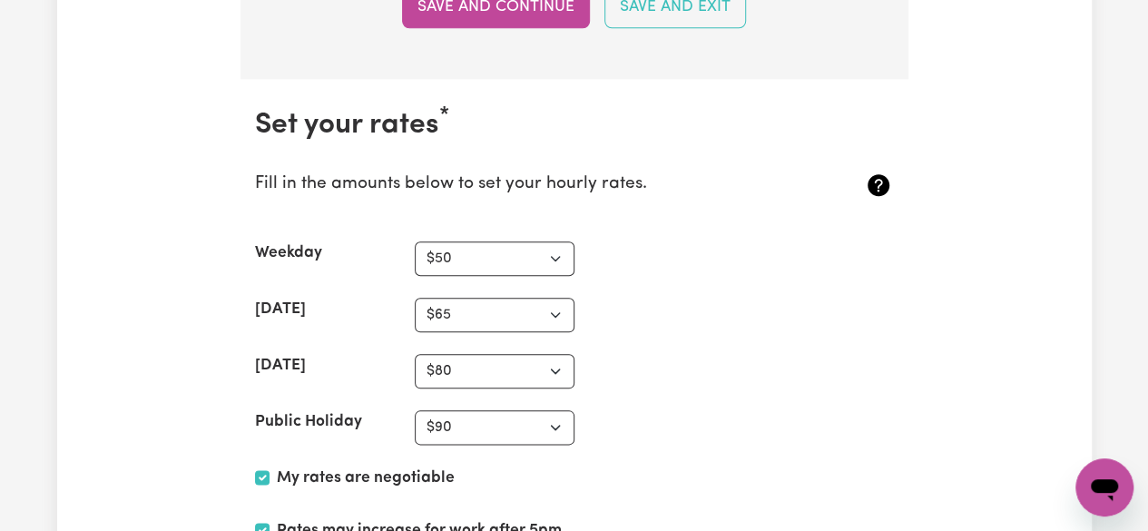
scroll to position [4309, 0]
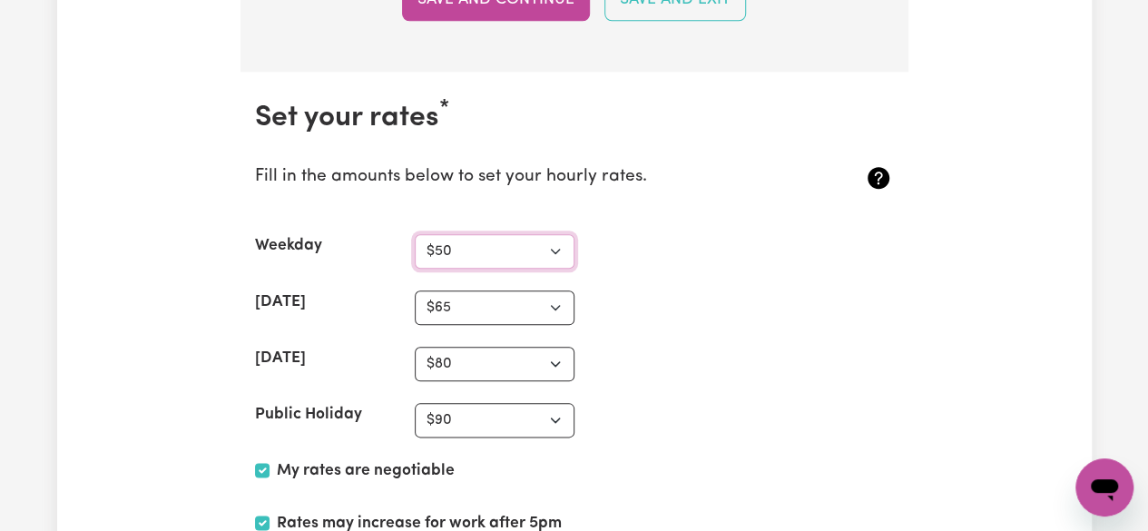
click at [559, 240] on select "N/A $37 $38 $39 $40 $41 $42 $43 $44 $45 $46 $47 $48 $49 $50 $51 $52 $53 $54 $55…" at bounding box center [495, 251] width 160 height 34
select select "45"
click at [415, 234] on select "N/A $37 $38 $39 $40 $41 $42 $43 $44 $45 $46 $47 $48 $49 $50 $51 $52 $53 $54 $55…" at bounding box center [495, 251] width 160 height 34
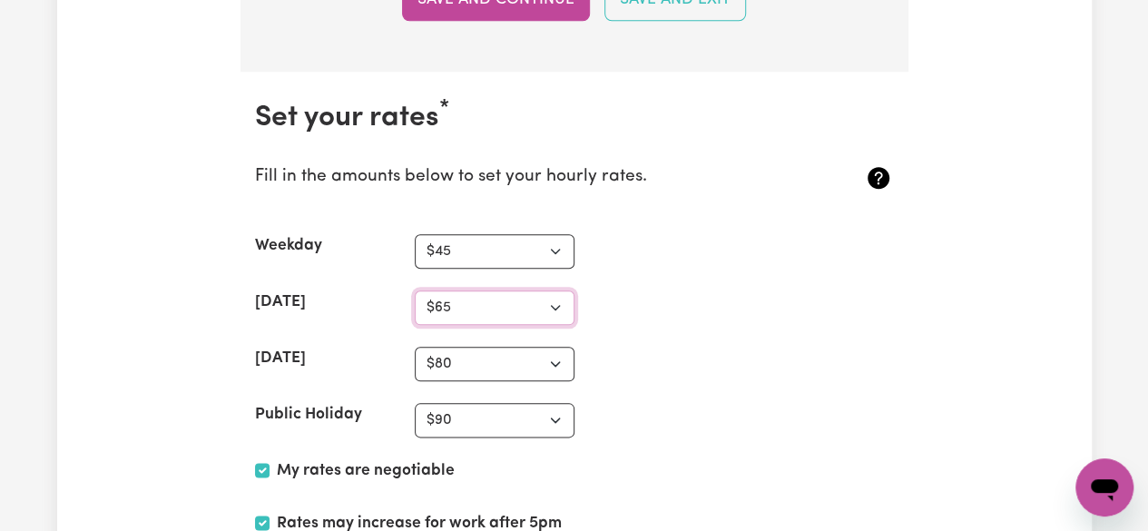
click at [558, 291] on select "N/A $37 $38 $39 $40 $41 $42 $43 $44 $45 $46 $47 $48 $49 $50 $51 $52 $53 $54 $55…" at bounding box center [495, 307] width 160 height 34
select select "60"
click at [415, 290] on select "N/A $37 $38 $39 $40 $41 $42 $43 $44 $45 $46 $47 $48 $49 $50 $51 $52 $53 $54 $55…" at bounding box center [495, 307] width 160 height 34
click at [559, 347] on select "N/A $37 $38 $39 $40 $41 $42 $43 $44 $45 $46 $47 $48 $49 $50 $51 $52 $53 $54 $55…" at bounding box center [495, 364] width 160 height 34
select select "75"
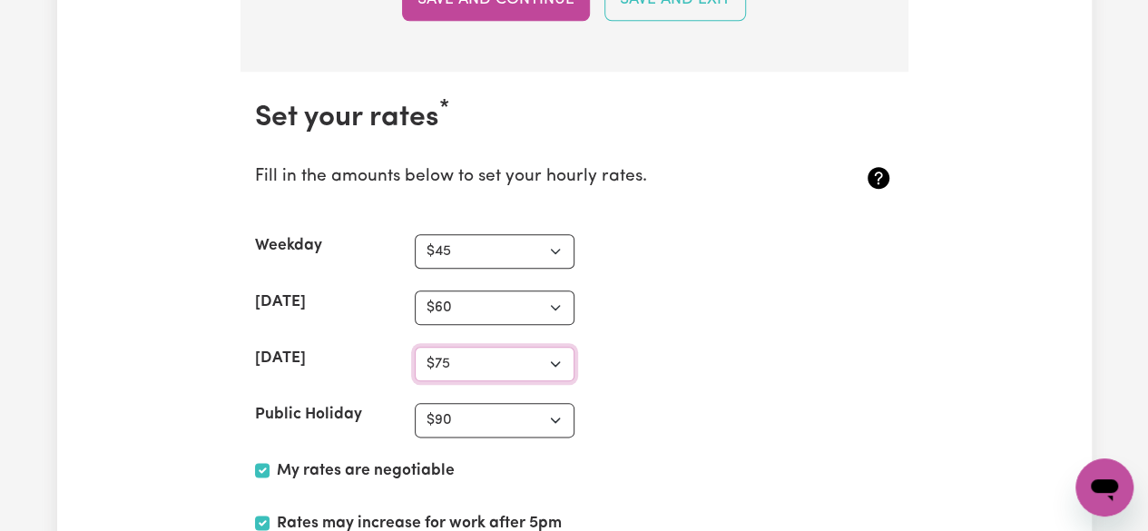
click at [415, 347] on select "N/A $37 $38 $39 $40 $41 $42 $43 $44 $45 $46 $47 $48 $49 $50 $51 $52 $53 $54 $55…" at bounding box center [495, 364] width 160 height 34
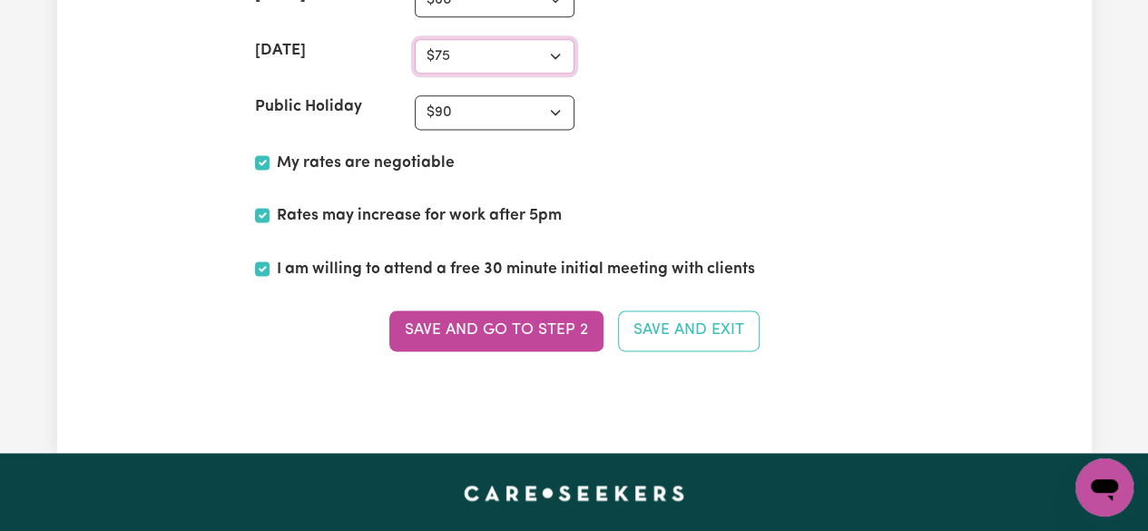
scroll to position [4602, 0]
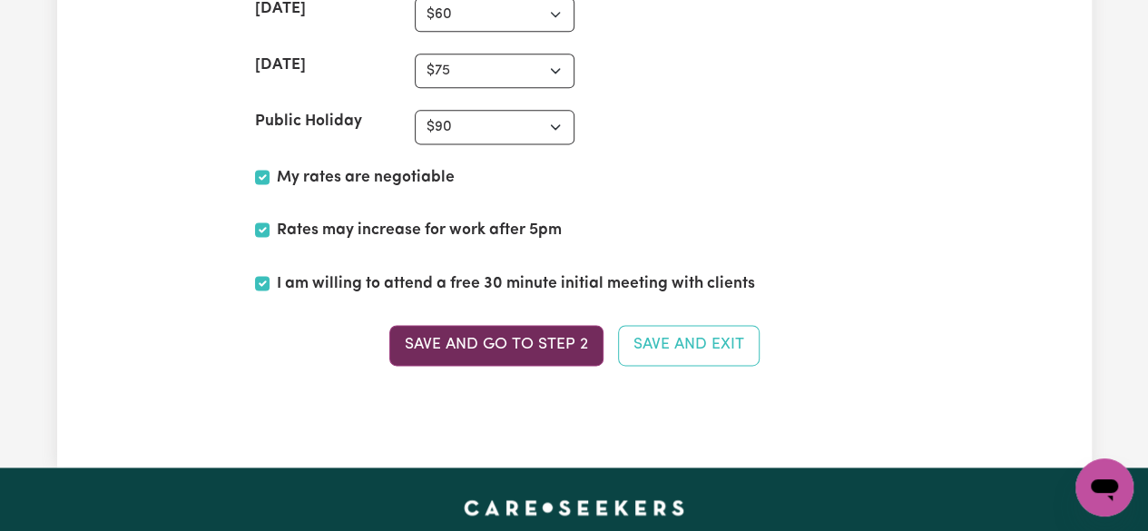
click at [566, 325] on button "Save and go to Step 2" at bounding box center [496, 345] width 214 height 40
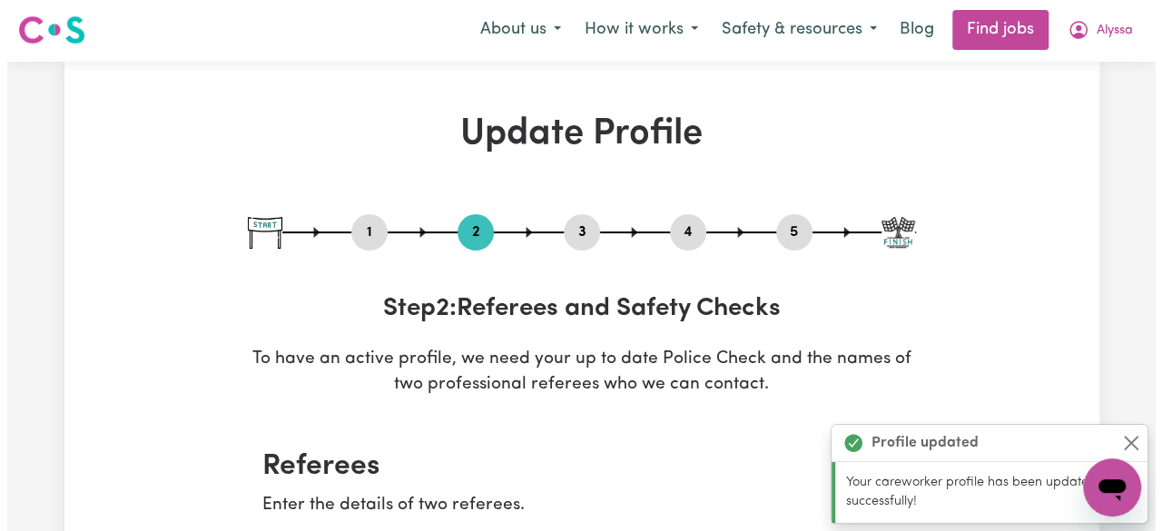
scroll to position [0, 0]
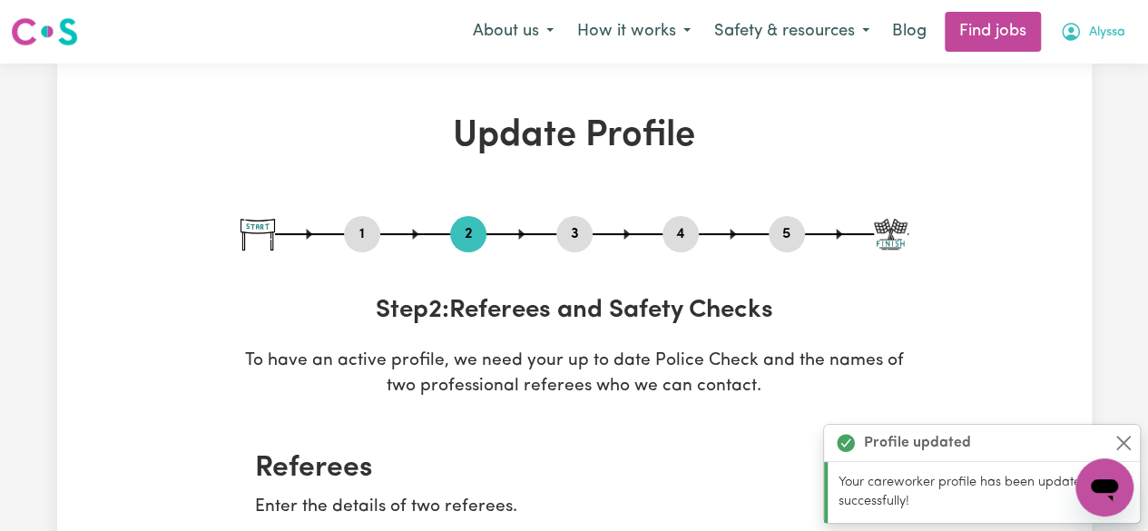
click at [1091, 29] on span "Alyssa" at bounding box center [1107, 33] width 36 height 20
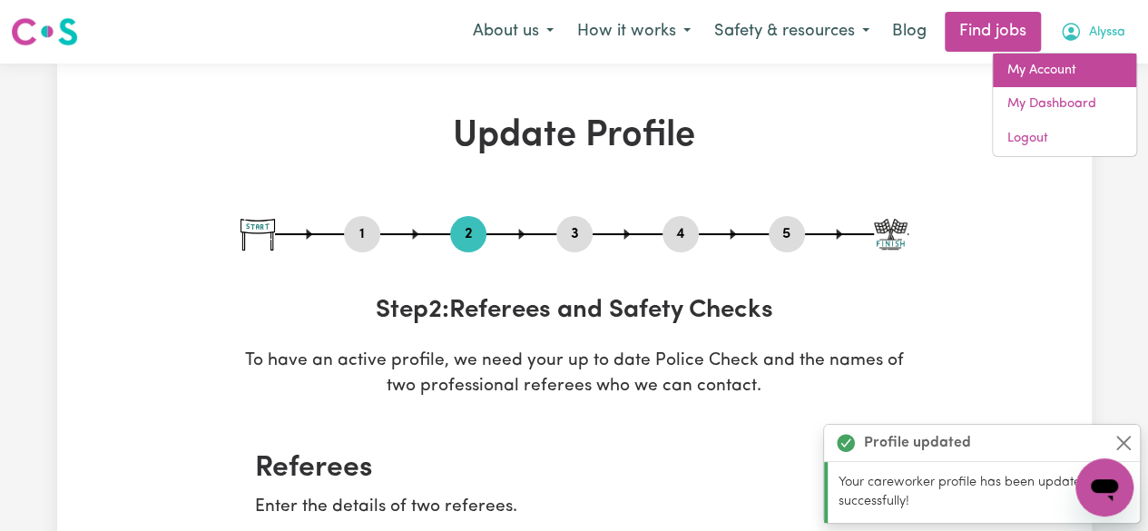
click at [1067, 63] on link "My Account" at bounding box center [1064, 71] width 143 height 34
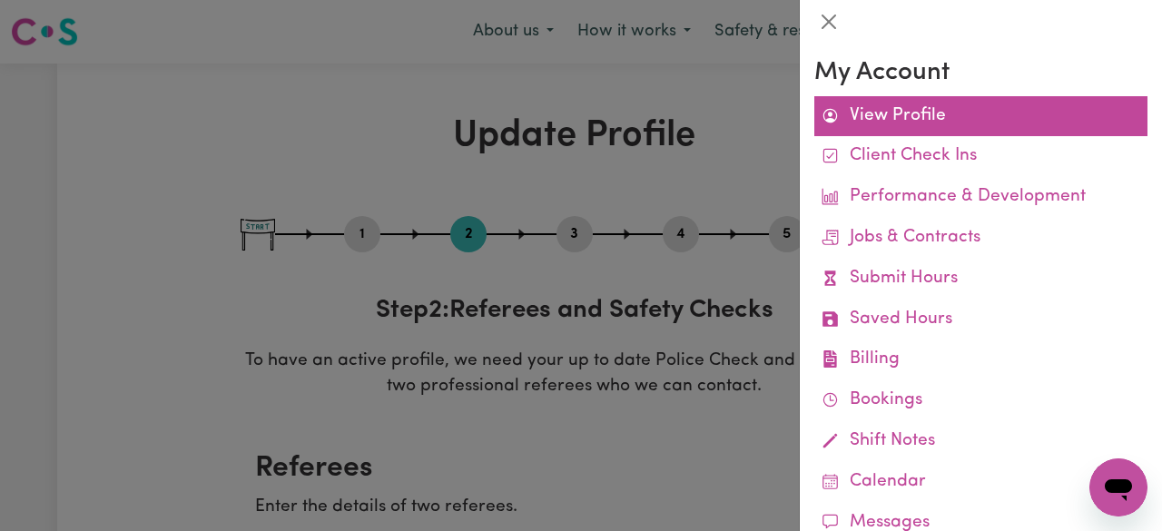
click at [1038, 115] on link "View Profile" at bounding box center [980, 116] width 333 height 41
